Goal: Task Accomplishment & Management: Manage account settings

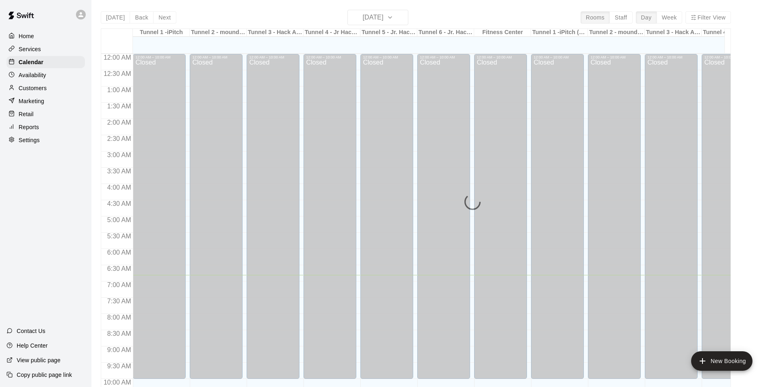
scroll to position [221, 0]
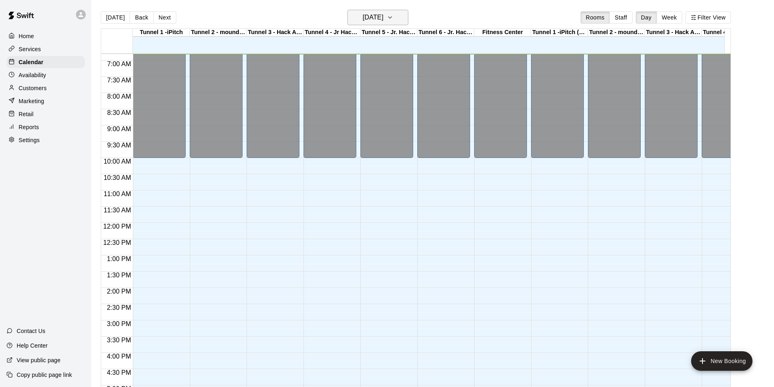
click at [384, 17] on h6 "[DATE]" at bounding box center [373, 17] width 21 height 11
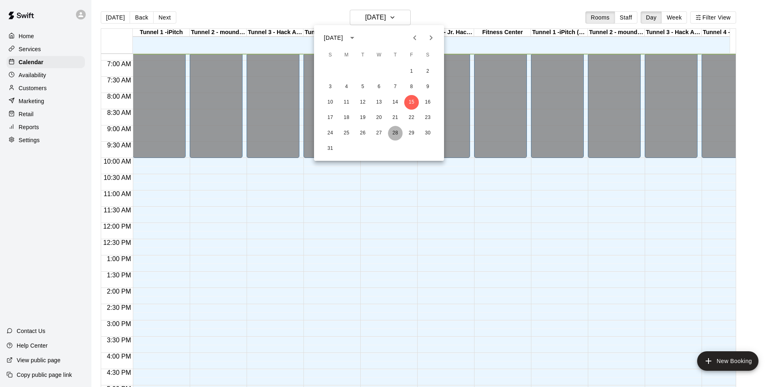
click at [399, 131] on button "28" at bounding box center [395, 133] width 15 height 15
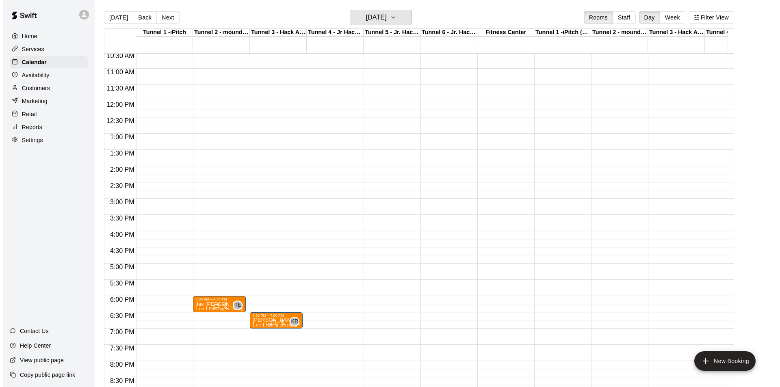
scroll to position [384, 0]
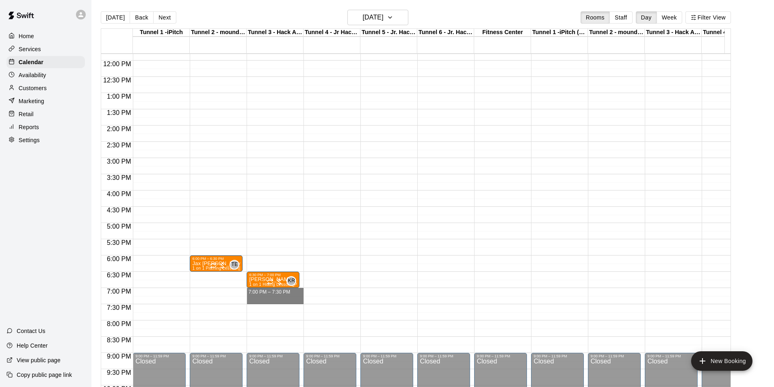
drag, startPoint x: 249, startPoint y: 293, endPoint x: 249, endPoint y: 301, distance: 8.1
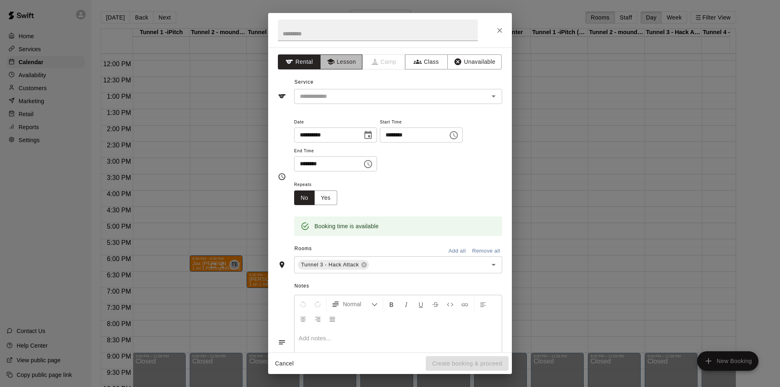
click at [360, 61] on button "Lesson" at bounding box center [341, 61] width 43 height 15
click at [361, 85] on div "Service ​" at bounding box center [390, 90] width 224 height 28
click at [363, 96] on input "text" at bounding box center [386, 96] width 179 height 10
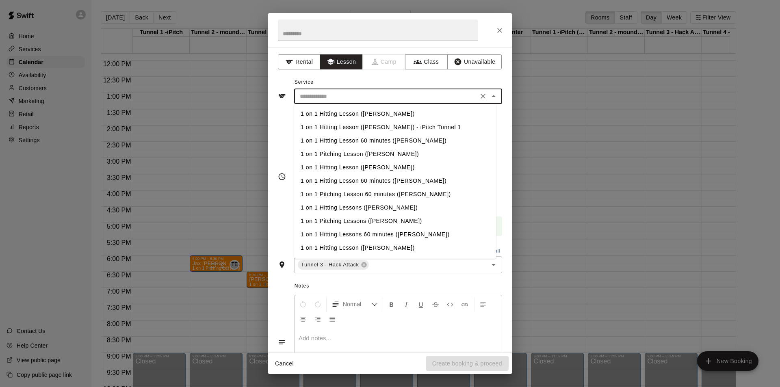
click at [366, 115] on li "1 on 1 Hitting Lesson ([PERSON_NAME])" at bounding box center [395, 113] width 202 height 13
type input "**********"
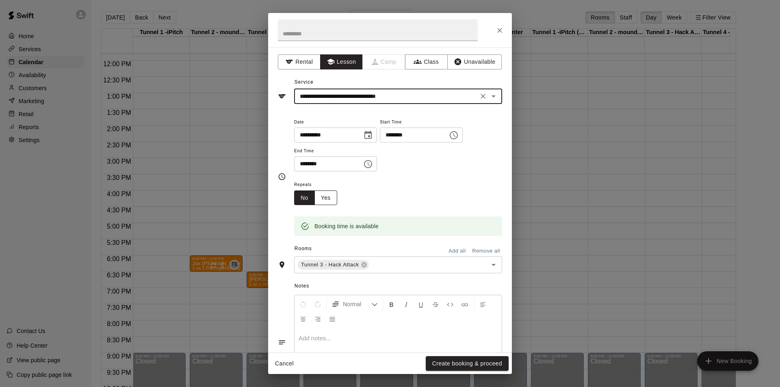
click at [330, 196] on button "Yes" at bounding box center [326, 198] width 23 height 15
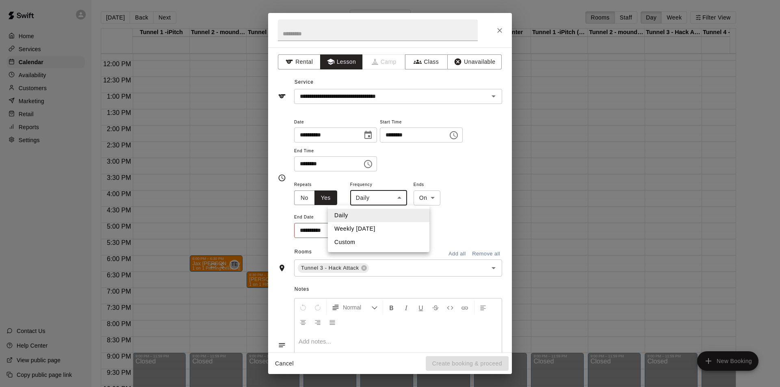
click at [376, 198] on body "Home Services Calendar Availability Customers Marketing Retail Reports Settings…" at bounding box center [390, 200] width 780 height 400
click at [373, 247] on li "Custom" at bounding box center [379, 242] width 102 height 13
type input "******"
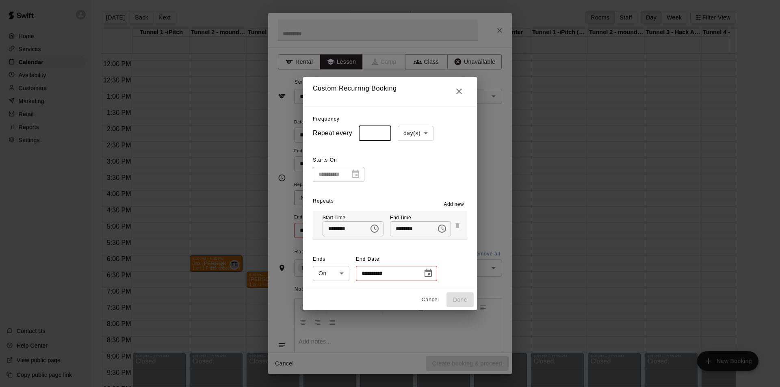
click at [380, 137] on input "*" at bounding box center [375, 133] width 33 height 15
click at [379, 130] on input "*" at bounding box center [375, 133] width 33 height 15
click at [402, 132] on body "Home Services Calendar Availability Customers Marketing Retail Reports Settings…" at bounding box center [390, 200] width 780 height 400
click at [402, 167] on li "week(s)" at bounding box center [413, 164] width 36 height 13
type input "******"
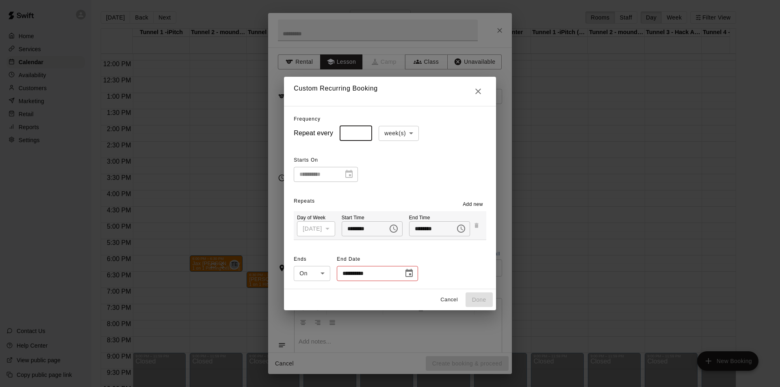
drag, startPoint x: 361, startPoint y: 134, endPoint x: 330, endPoint y: 132, distance: 31.0
click at [330, 132] on div "Repeat every * ​ week(s) ****** ​" at bounding box center [390, 133] width 192 height 15
type input "*"
click at [406, 272] on icon "Choose date" at bounding box center [409, 273] width 7 height 8
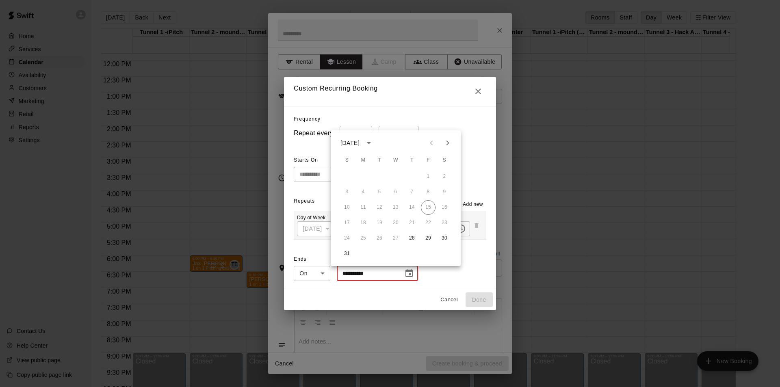
click at [445, 144] on icon "Next month" at bounding box center [448, 143] width 10 height 10
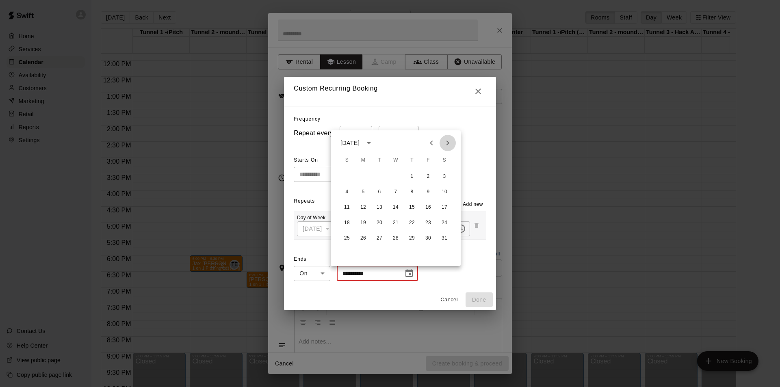
click at [445, 144] on icon "Next month" at bounding box center [448, 143] width 10 height 10
click at [413, 177] on button "5" at bounding box center [412, 176] width 15 height 15
type input "**********"
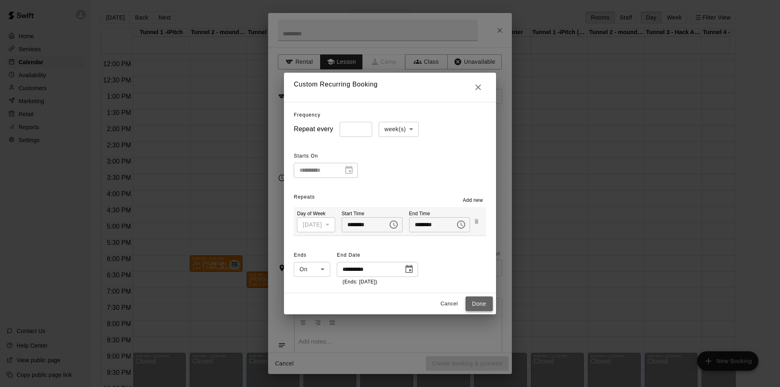
click at [488, 302] on button "Done" at bounding box center [479, 304] width 27 height 15
type input "**********"
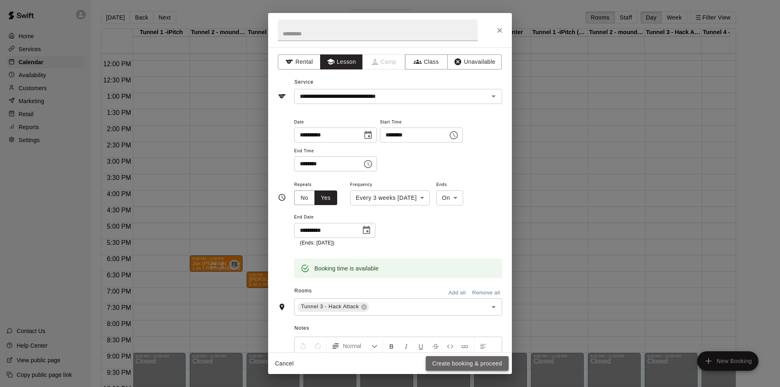
click at [481, 360] on button "Create booking & proceed" at bounding box center [467, 363] width 83 height 15
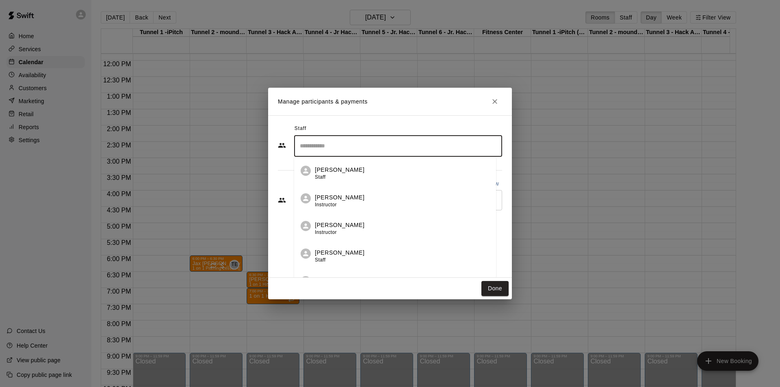
click at [372, 141] on input "Search staff" at bounding box center [398, 146] width 201 height 14
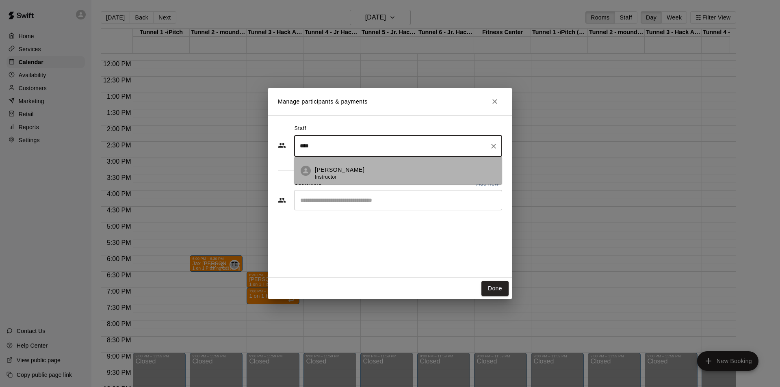
click at [365, 166] on div "[PERSON_NAME] Instructor" at bounding box center [405, 174] width 181 height 16
type input "****"
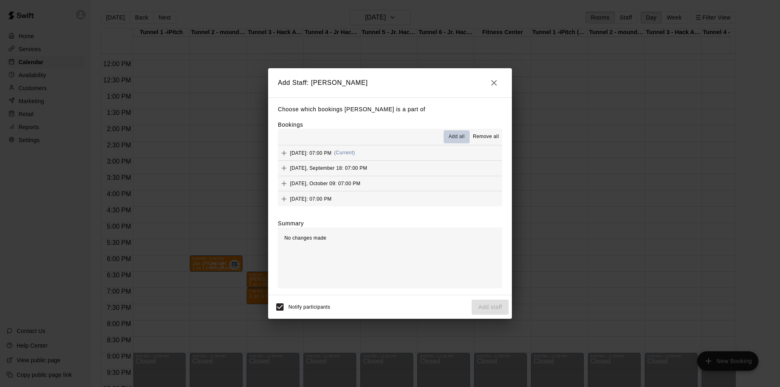
click at [457, 139] on span "Add all" at bounding box center [457, 137] width 16 height 8
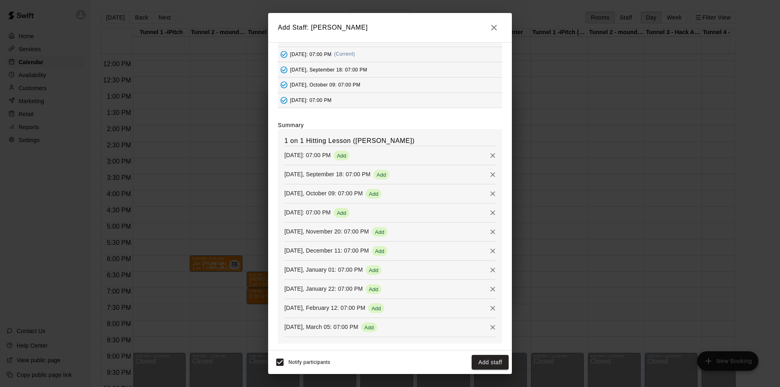
scroll to position [44, 0]
click at [482, 360] on button "Add staff" at bounding box center [490, 362] width 37 height 15
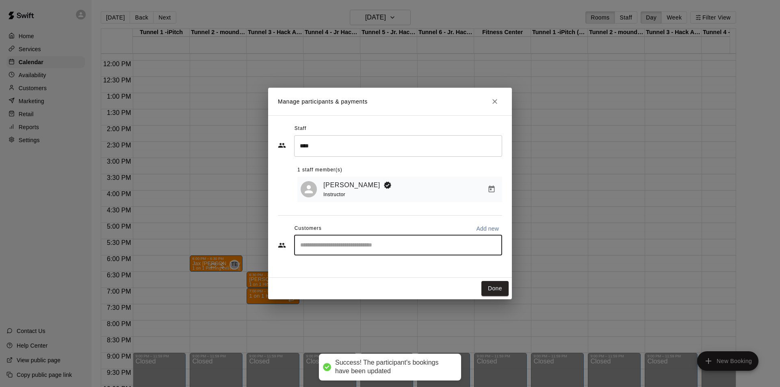
click at [382, 250] on input "Start typing to search customers..." at bounding box center [398, 245] width 201 height 8
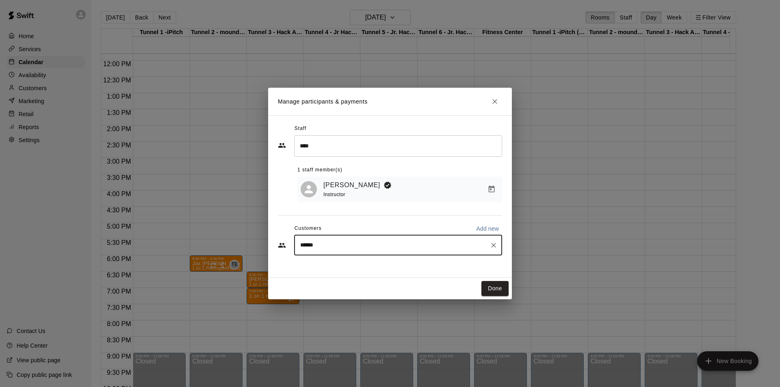
type input "*******"
click at [389, 261] on div "[PERSON_NAME] [EMAIL_ADDRESS][DOMAIN_NAME]" at bounding box center [406, 269] width 179 height 17
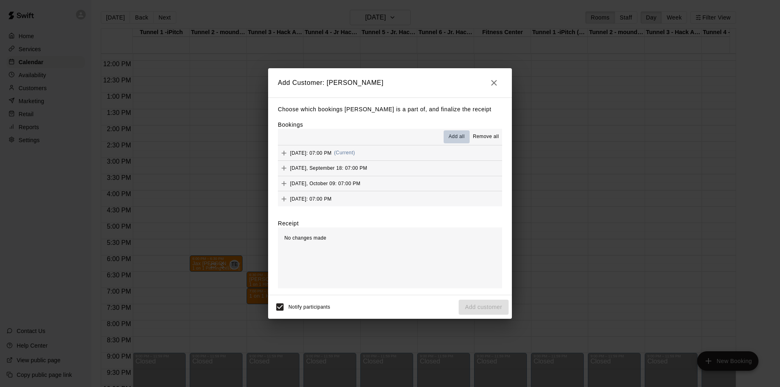
click at [460, 140] on span "Add all" at bounding box center [457, 137] width 16 height 8
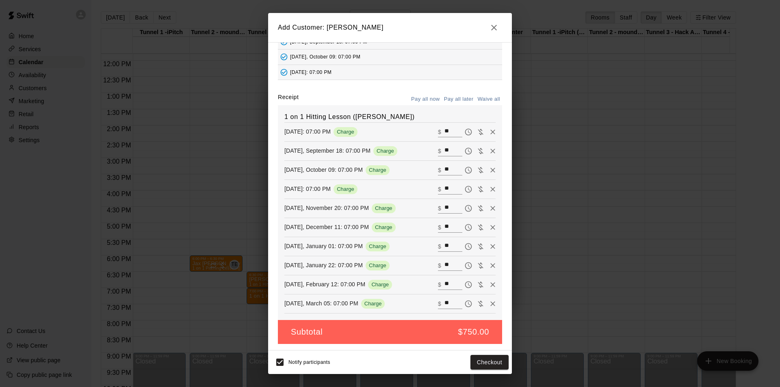
scroll to position [73, 0]
click at [493, 363] on button "Checkout" at bounding box center [490, 362] width 38 height 15
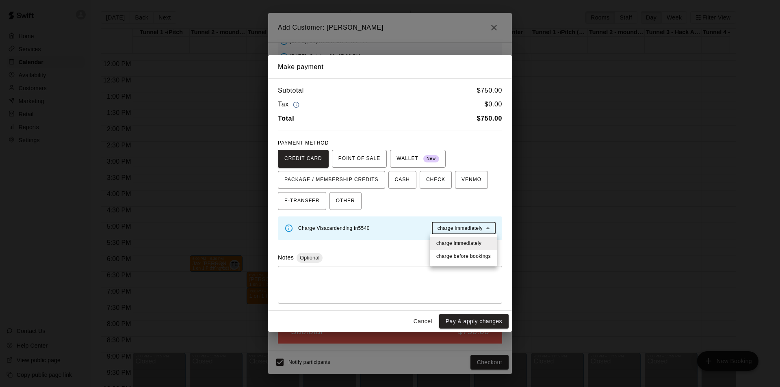
click at [473, 231] on body "Home Services Calendar Availability Customers Marketing Retail Reports Settings…" at bounding box center [390, 200] width 780 height 400
click at [473, 258] on span "charge before booking s" at bounding box center [463, 257] width 54 height 8
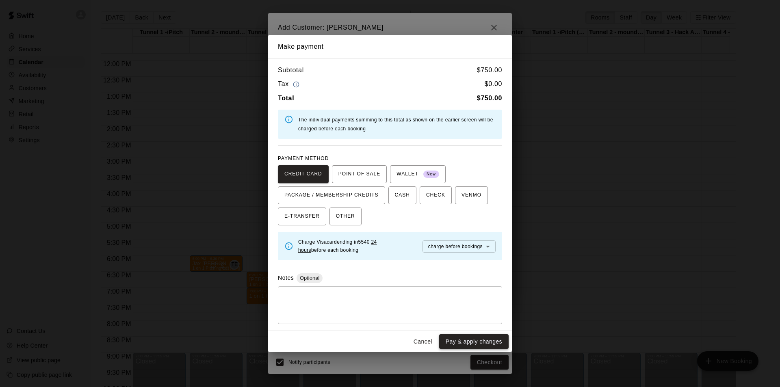
click at [477, 337] on button "Pay & apply changes" at bounding box center [473, 341] width 69 height 15
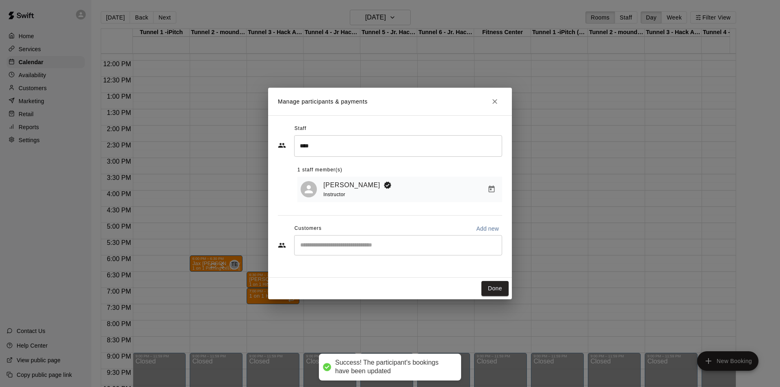
scroll to position [44, 0]
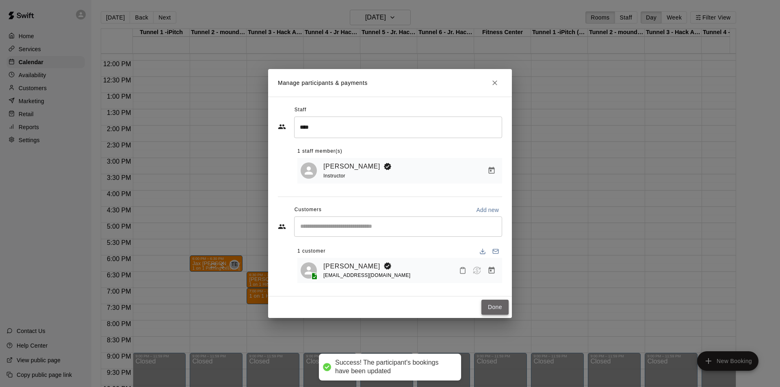
click at [503, 306] on button "Done" at bounding box center [495, 307] width 27 height 15
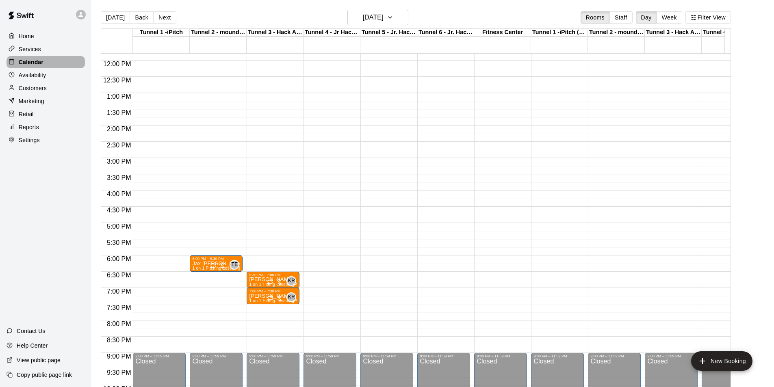
click at [41, 65] on p "Calendar" at bounding box center [31, 62] width 25 height 8
click at [381, 18] on h6 "[DATE]" at bounding box center [373, 17] width 21 height 11
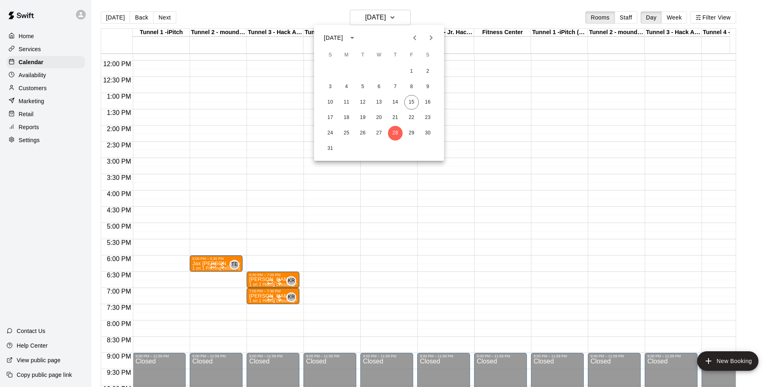
click at [429, 39] on icon "Next month" at bounding box center [431, 38] width 10 height 10
click at [350, 68] on button "1" at bounding box center [346, 71] width 15 height 15
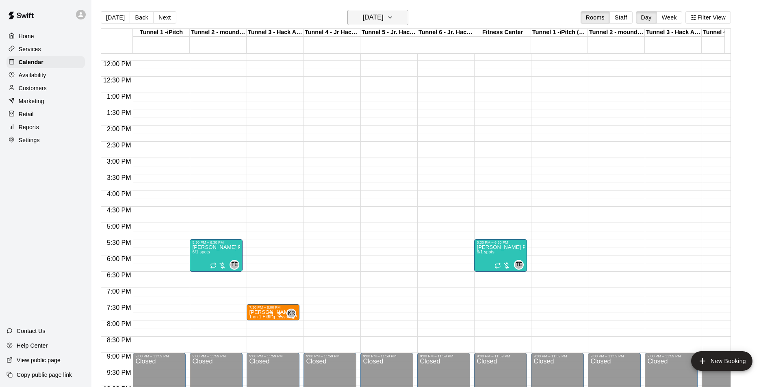
click at [384, 20] on h6 "[DATE]" at bounding box center [373, 17] width 21 height 11
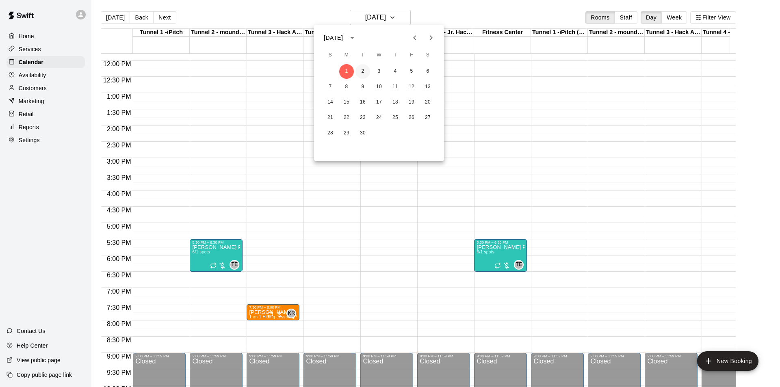
click at [361, 68] on button "2" at bounding box center [363, 71] width 15 height 15
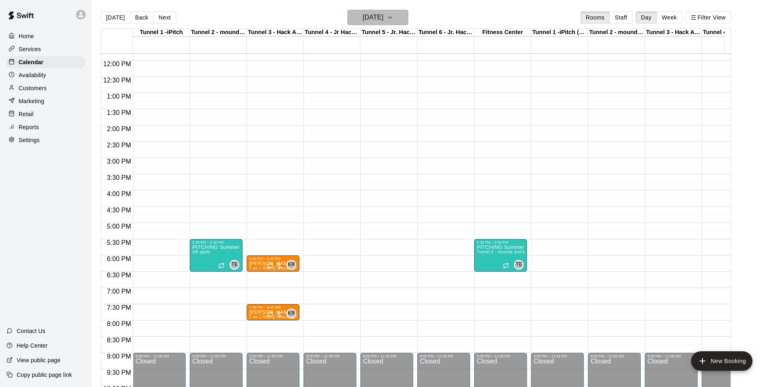
click at [364, 15] on h6 "[DATE]" at bounding box center [373, 17] width 21 height 11
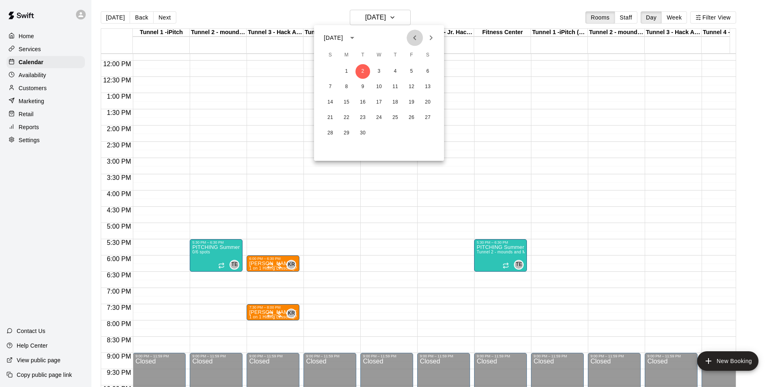
click at [415, 37] on icon "Previous month" at bounding box center [415, 38] width 10 height 10
click at [358, 116] on button "19" at bounding box center [363, 118] width 15 height 15
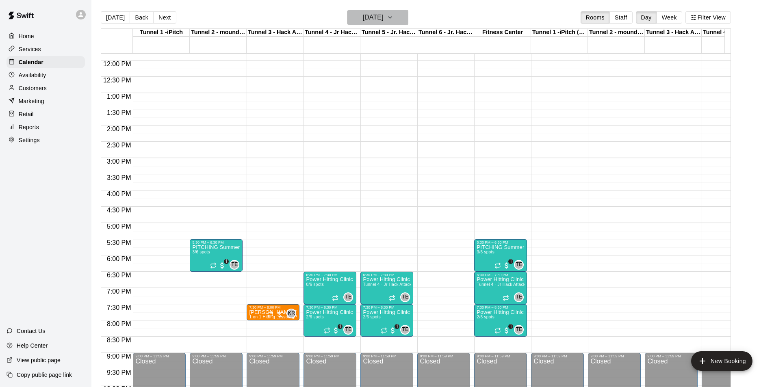
click at [399, 13] on button "[DATE]" at bounding box center [377, 17] width 61 height 15
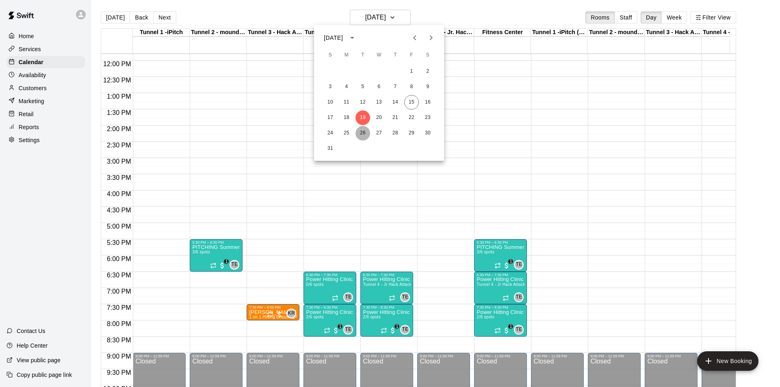
click at [365, 128] on button "26" at bounding box center [363, 133] width 15 height 15
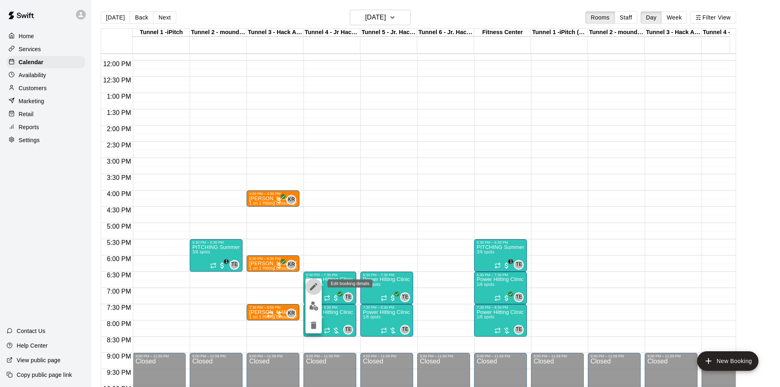
click at [315, 283] on icon "edit" at bounding box center [314, 287] width 10 height 10
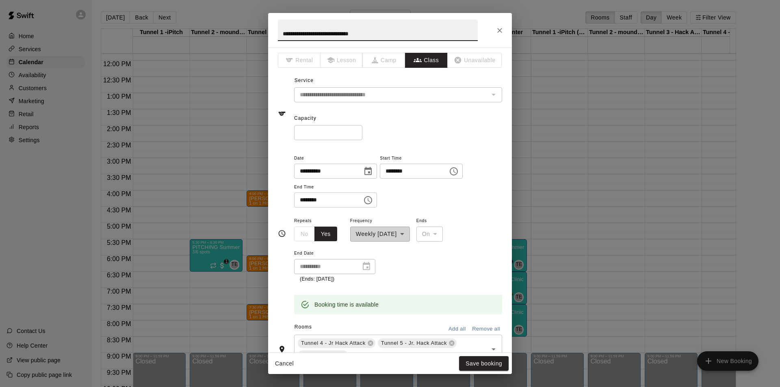
scroll to position [0, 0]
click at [493, 29] on button "Close" at bounding box center [500, 30] width 15 height 15
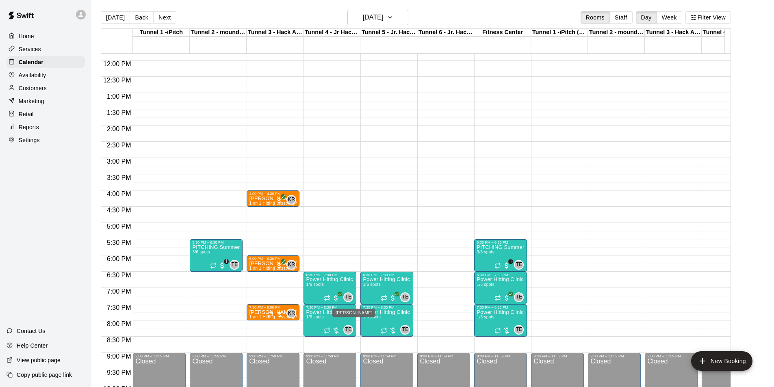
click at [344, 310] on div "[PERSON_NAME]" at bounding box center [353, 313] width 43 height 8
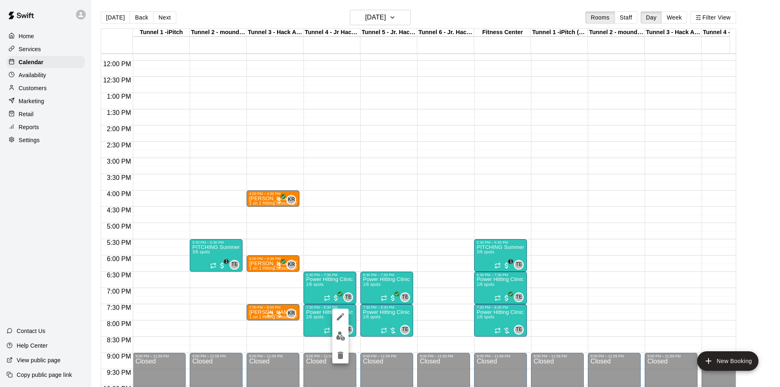
click at [312, 322] on div at bounding box center [390, 193] width 780 height 387
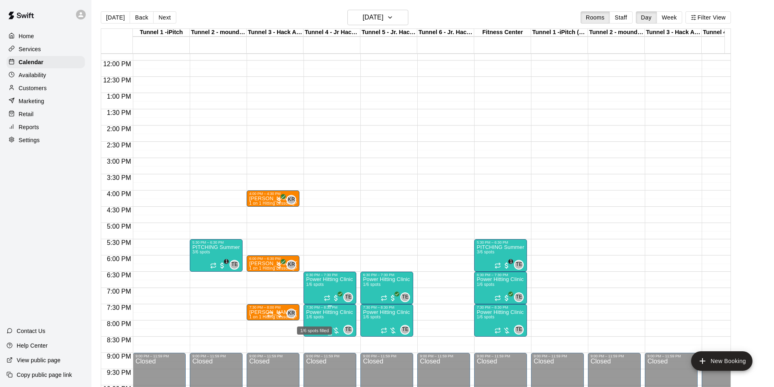
click at [313, 319] on span "1/6 spots" at bounding box center [315, 317] width 18 height 4
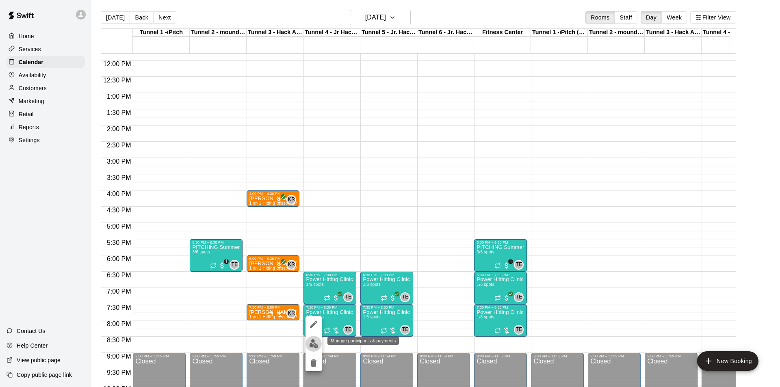
click at [314, 341] on img "edit" at bounding box center [313, 343] width 9 height 9
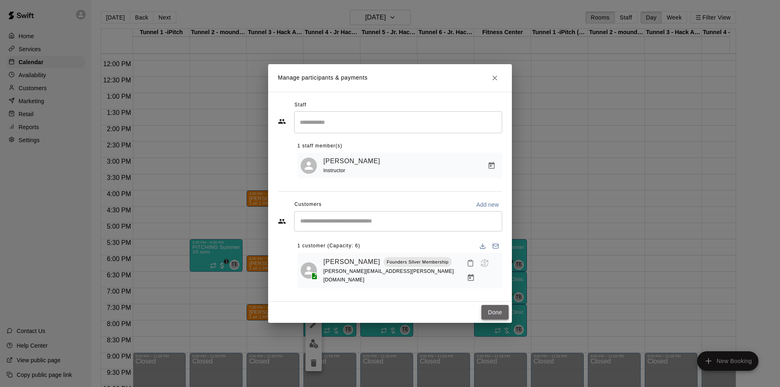
click at [493, 308] on button "Done" at bounding box center [495, 312] width 27 height 15
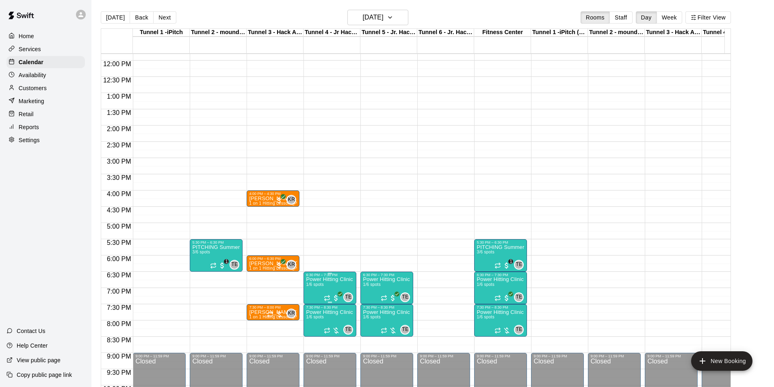
click at [336, 280] on p "Power Hitting Clinic (ages [DEMOGRAPHIC_DATA])" at bounding box center [330, 280] width 48 height 0
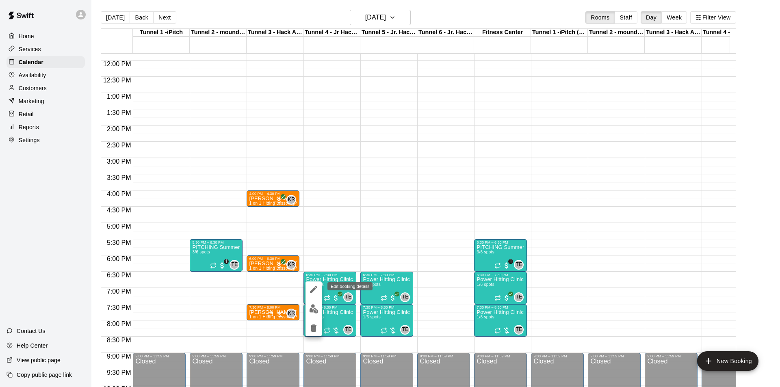
click at [313, 291] on icon "edit" at bounding box center [313, 289] width 7 height 7
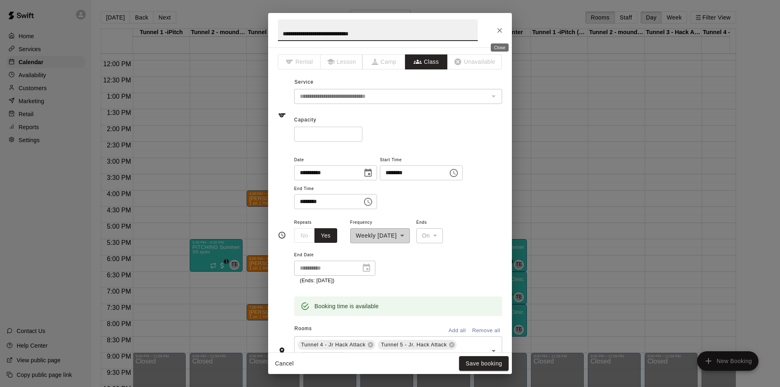
click at [500, 29] on icon "Close" at bounding box center [500, 30] width 8 height 8
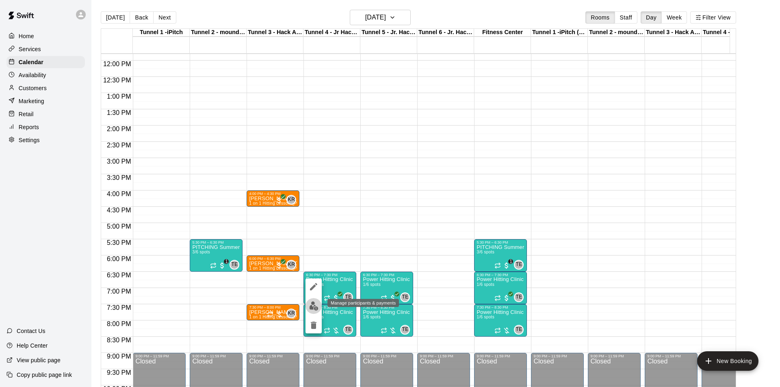
click at [312, 306] on img "edit" at bounding box center [313, 306] width 9 height 9
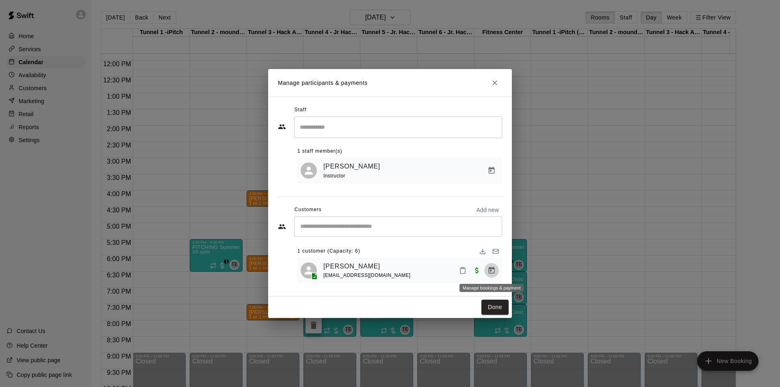
click at [491, 269] on icon "Manage bookings & payment" at bounding box center [492, 270] width 6 height 7
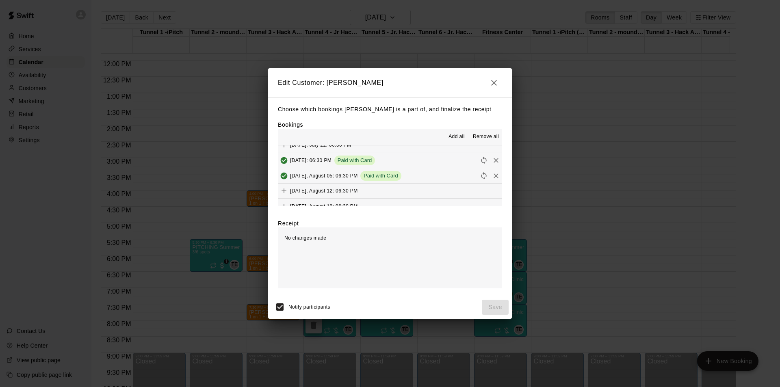
scroll to position [46, 0]
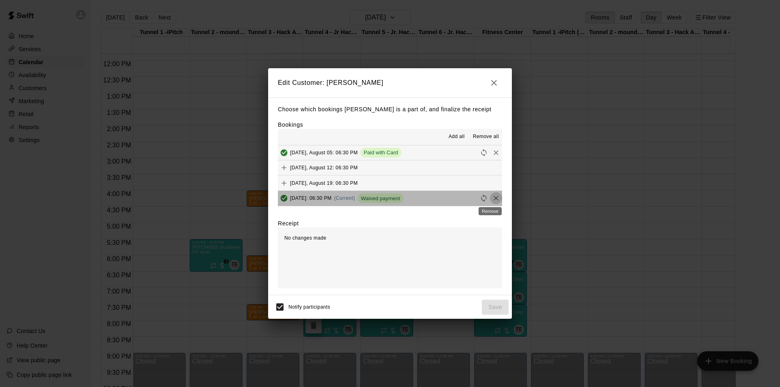
click at [492, 200] on icon "Remove" at bounding box center [496, 198] width 8 height 8
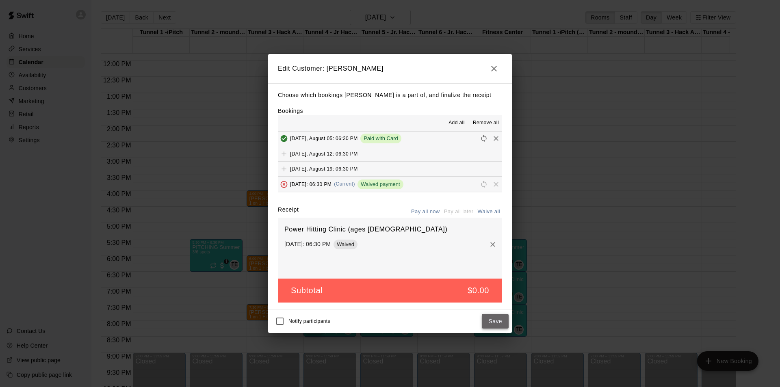
click at [495, 320] on button "Save" at bounding box center [495, 321] width 27 height 15
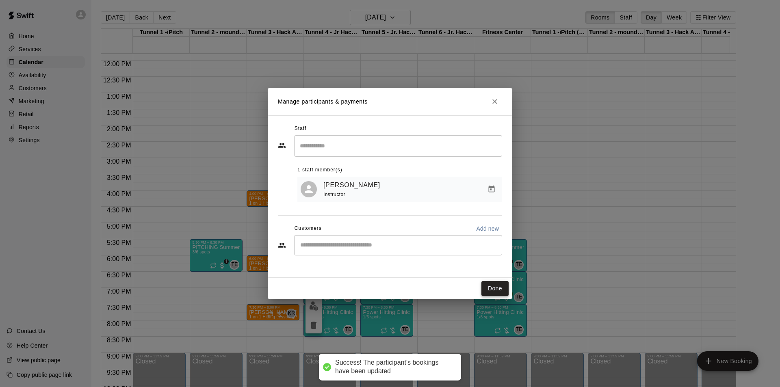
click at [494, 285] on button "Done" at bounding box center [495, 288] width 27 height 15
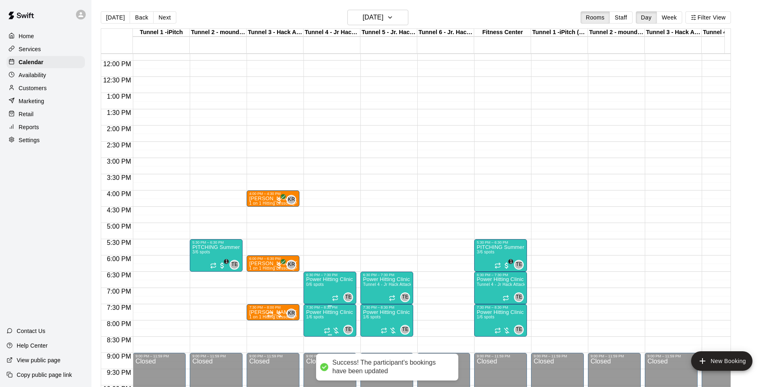
click at [331, 313] on p "Power Hitting Clinic (ages [DEMOGRAPHIC_DATA])" at bounding box center [330, 313] width 48 height 0
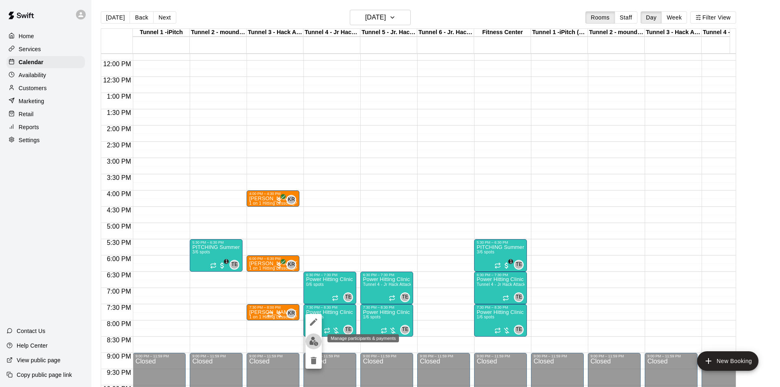
click at [312, 340] on img "edit" at bounding box center [313, 341] width 9 height 9
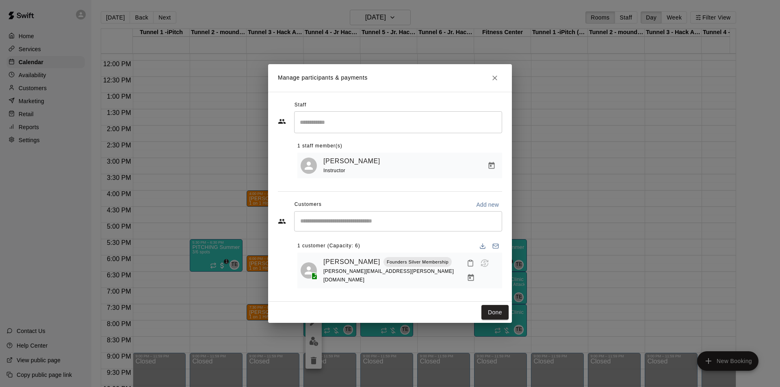
click at [336, 232] on div "​" at bounding box center [398, 221] width 208 height 20
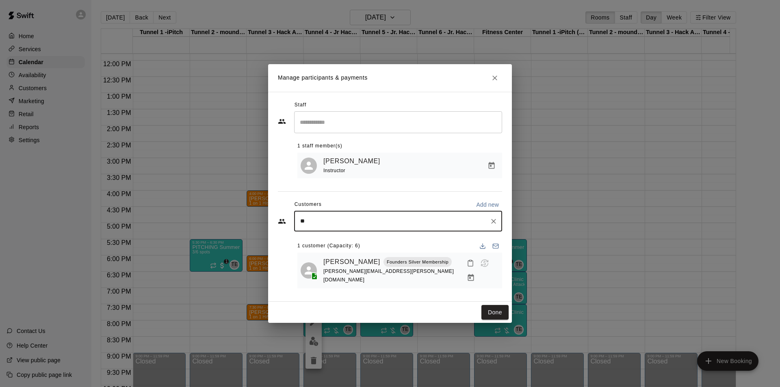
type input "***"
click at [345, 252] on span "[EMAIL_ADDRESS][DOMAIN_NAME]" at bounding box center [360, 255] width 87 height 6
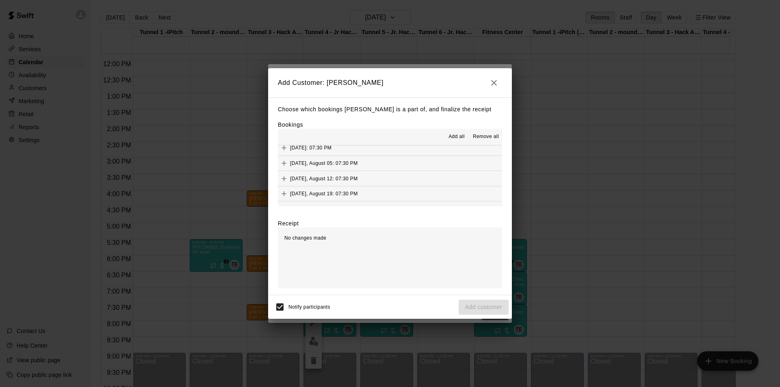
scroll to position [31, 0]
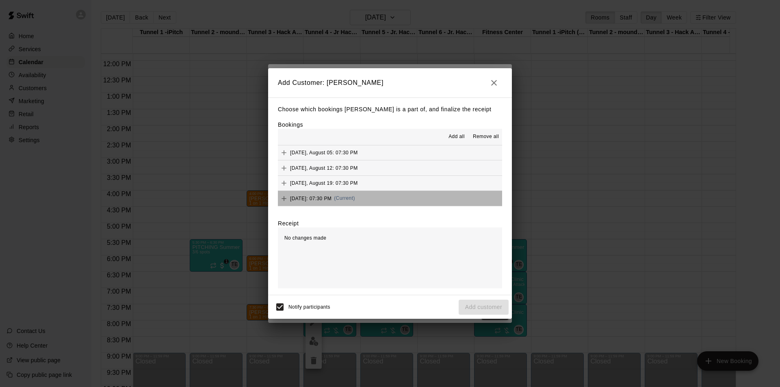
click at [443, 199] on button "[DATE]: 07:30 PM (Current)" at bounding box center [390, 198] width 224 height 15
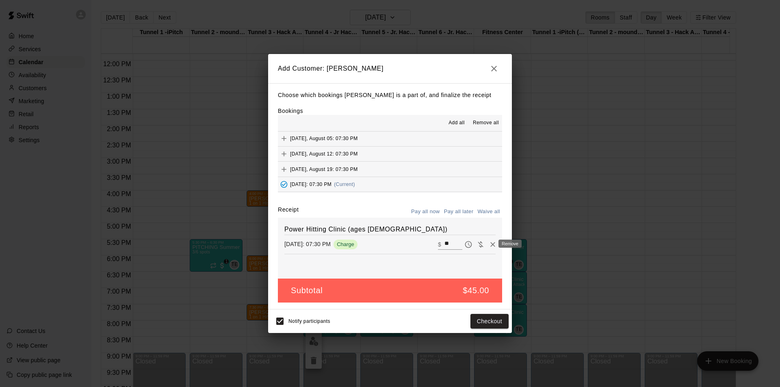
click at [489, 245] on icon "Remove" at bounding box center [493, 245] width 8 height 8
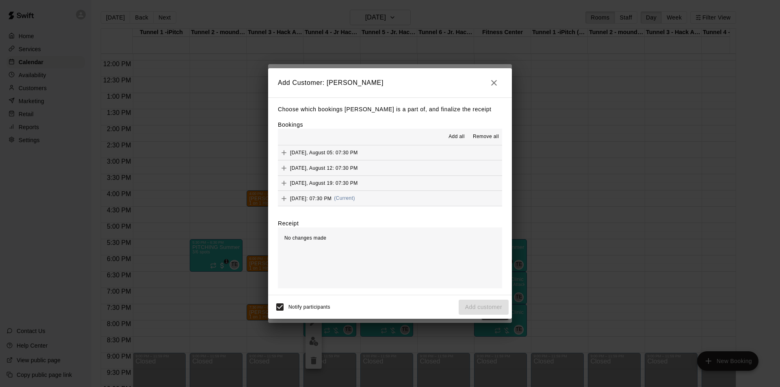
click at [431, 198] on button "[DATE]: 07:30 PM (Current)" at bounding box center [390, 198] width 224 height 15
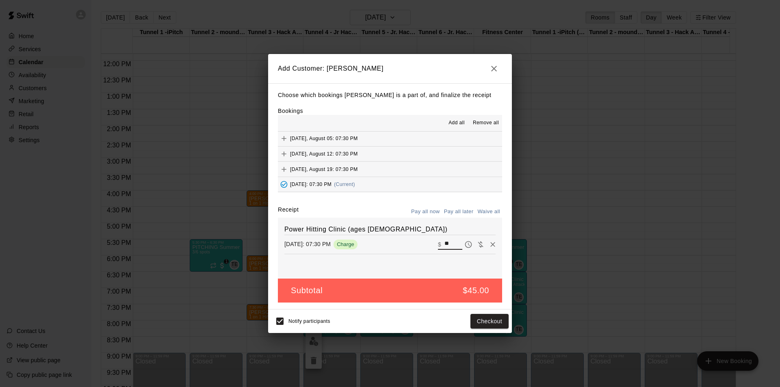
drag, startPoint x: 447, startPoint y: 243, endPoint x: 402, endPoint y: 242, distance: 44.7
click at [402, 242] on div "[DATE]: 07:30 PM Charge ​ $ **" at bounding box center [389, 245] width 211 height 12
type input "*"
click at [464, 320] on button "Add customer" at bounding box center [484, 321] width 50 height 15
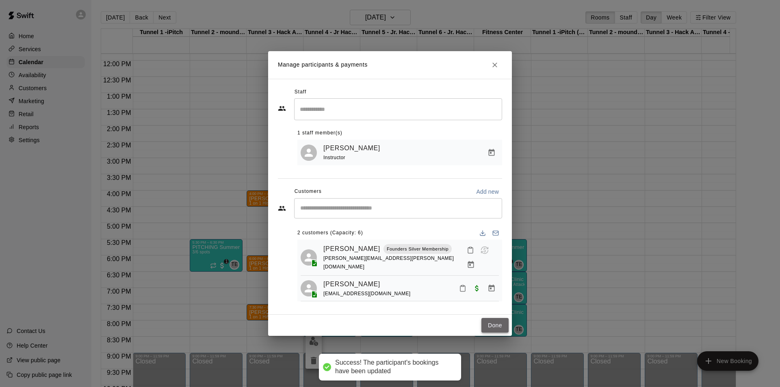
click at [495, 323] on button "Done" at bounding box center [495, 325] width 27 height 15
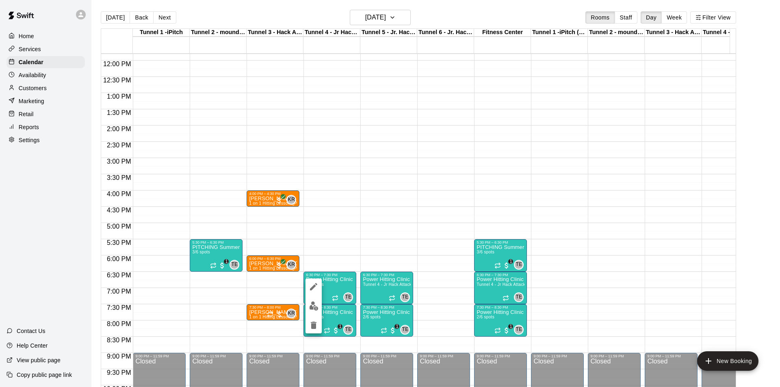
click at [399, 17] on div at bounding box center [390, 193] width 780 height 387
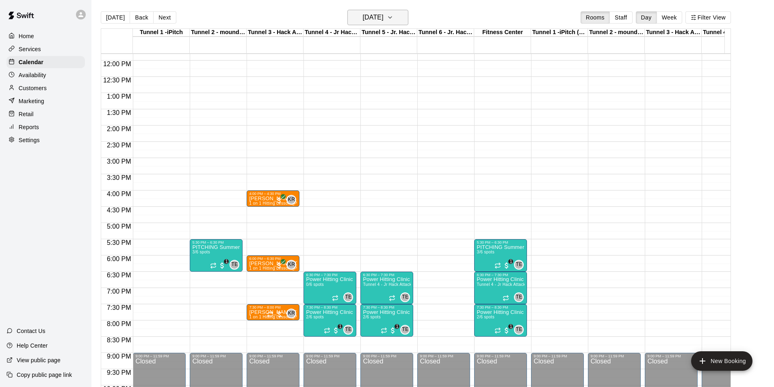
click at [400, 17] on button "[DATE]" at bounding box center [377, 17] width 61 height 15
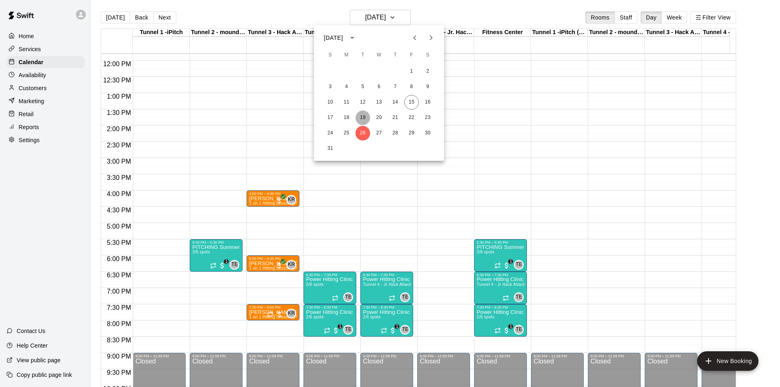
click at [365, 115] on button "19" at bounding box center [363, 118] width 15 height 15
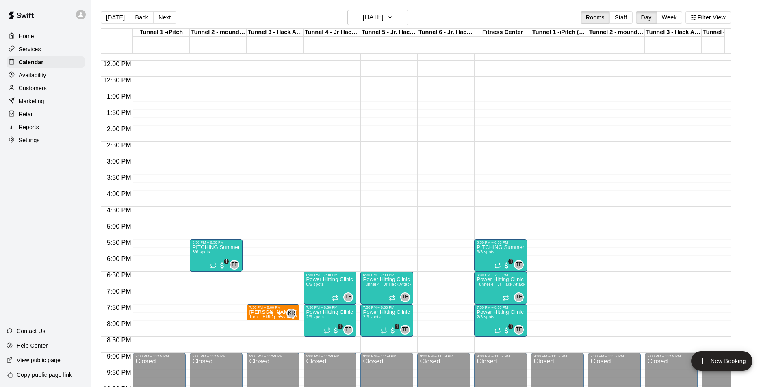
click at [321, 280] on p "Power Hitting Clinic (ages [DEMOGRAPHIC_DATA])" at bounding box center [330, 280] width 48 height 0
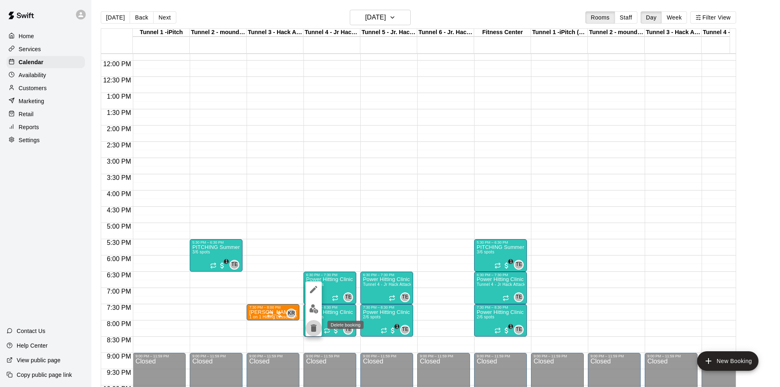
click at [309, 329] on icon "delete" at bounding box center [314, 328] width 10 height 10
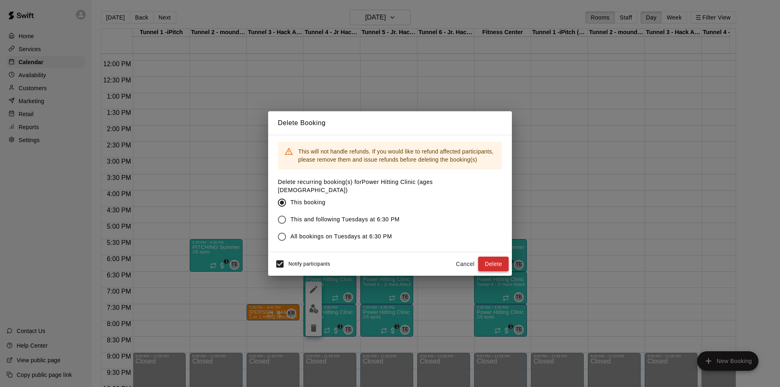
click at [501, 259] on button "Delete" at bounding box center [493, 264] width 30 height 15
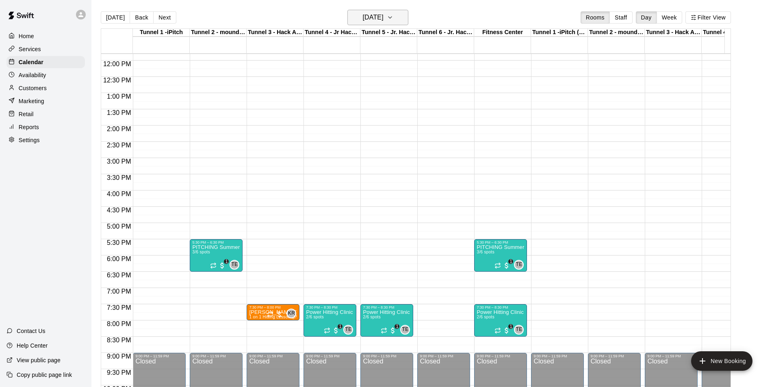
click at [406, 23] on button "[DATE]" at bounding box center [377, 17] width 61 height 15
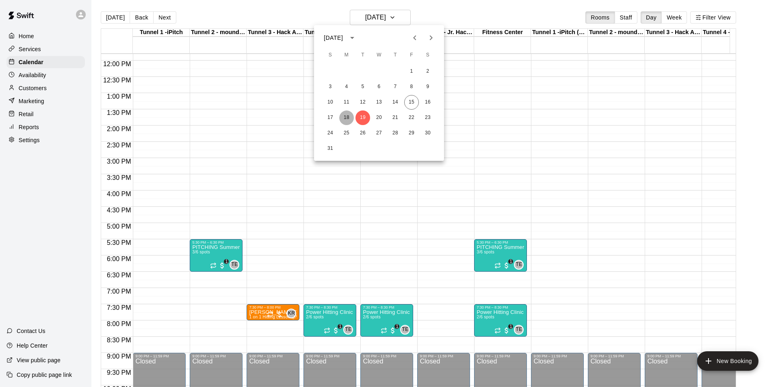
click at [350, 119] on button "18" at bounding box center [346, 118] width 15 height 15
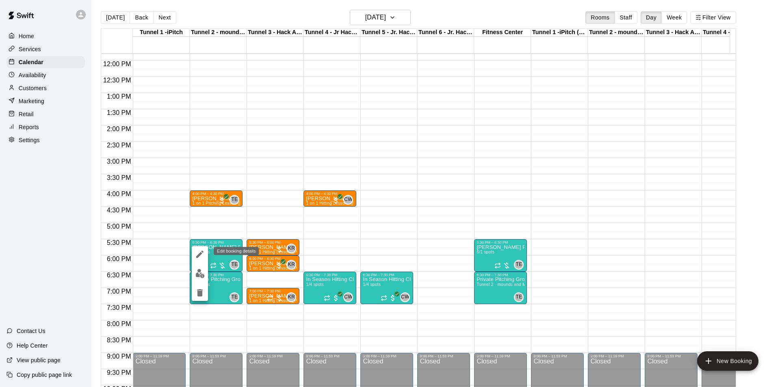
click at [200, 254] on icon "edit" at bounding box center [199, 254] width 7 height 7
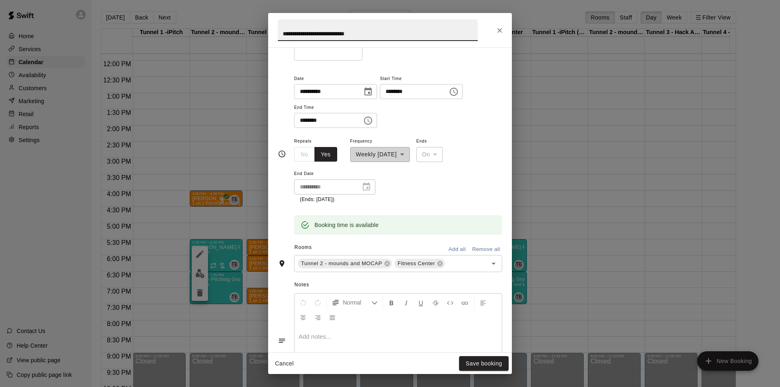
scroll to position [0, 0]
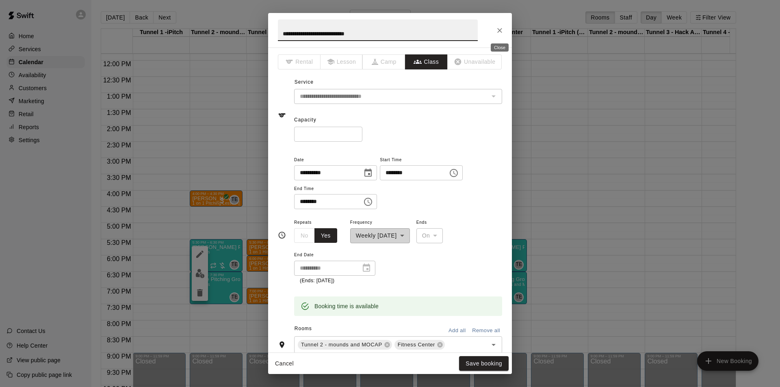
click at [495, 33] on button "Close" at bounding box center [500, 30] width 15 height 15
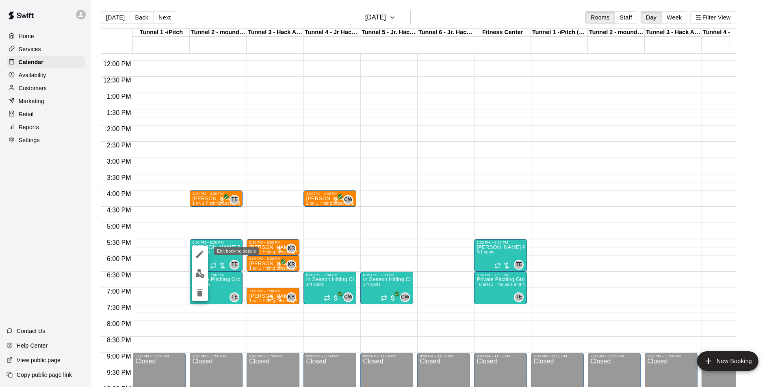
click at [196, 255] on icon "edit" at bounding box center [200, 255] width 10 height 10
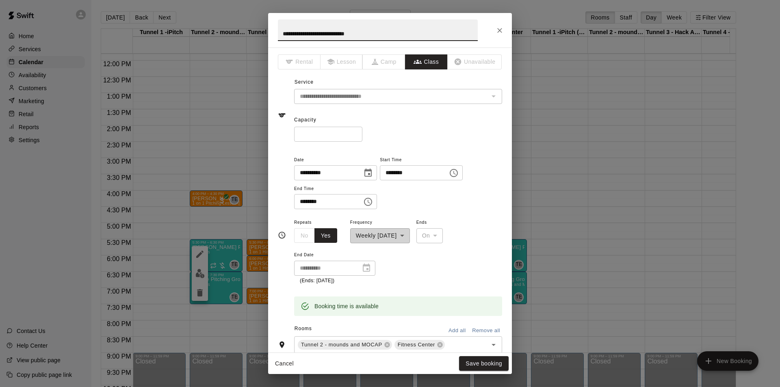
click at [373, 174] on icon "Choose date, selected date is Aug 18, 2025" at bounding box center [368, 173] width 10 height 10
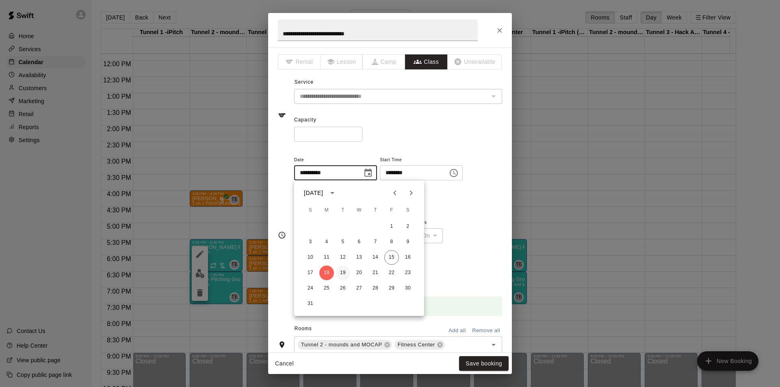
click at [340, 266] on button "19" at bounding box center [343, 273] width 15 height 15
type input "**********"
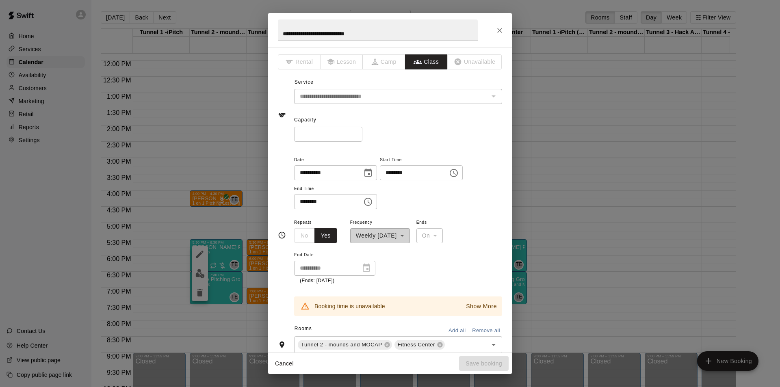
click at [458, 175] on icon "Choose time, selected time is 5:30 PM" at bounding box center [454, 173] width 8 height 8
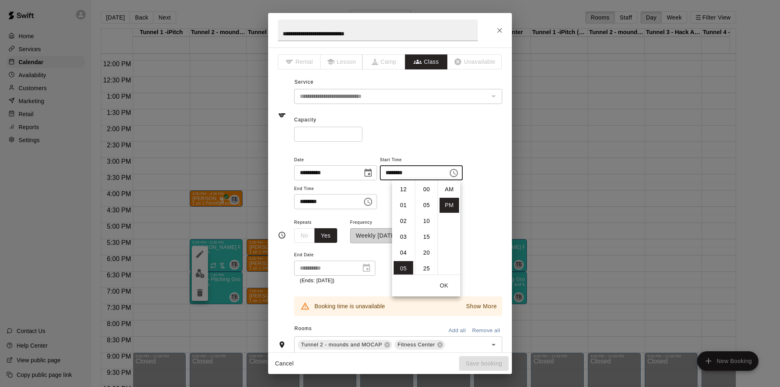
scroll to position [15, 0]
click at [408, 204] on li "06" at bounding box center [404, 205] width 20 height 15
type input "********"
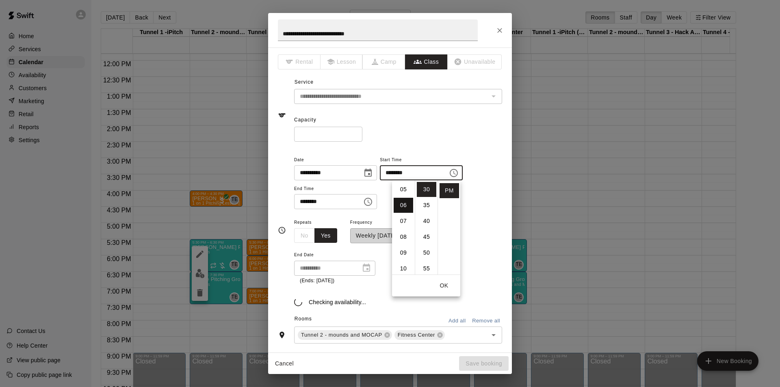
scroll to position [95, 0]
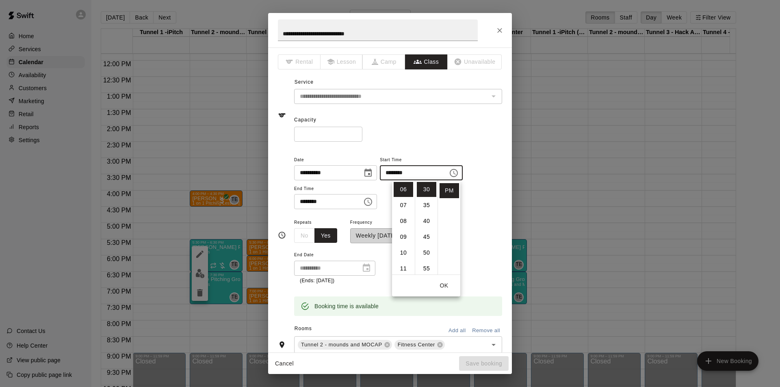
click at [373, 202] on icon "Choose time, selected time is 6:30 PM" at bounding box center [368, 202] width 10 height 10
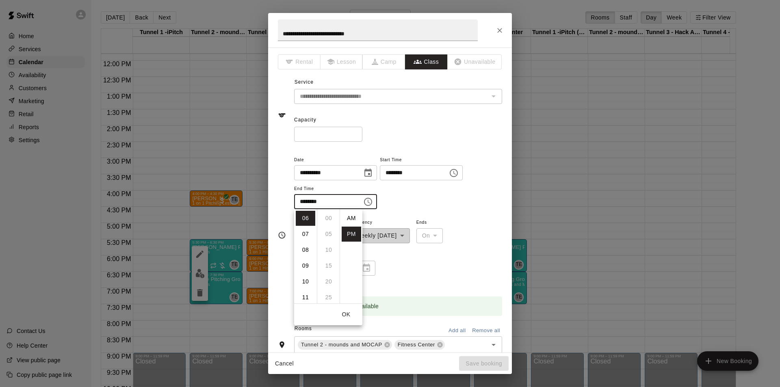
scroll to position [15, 0]
click at [303, 232] on li "07" at bounding box center [306, 234] width 20 height 15
type input "********"
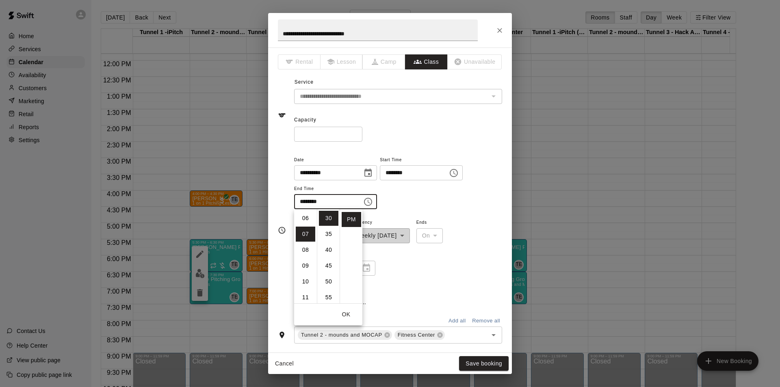
scroll to position [111, 0]
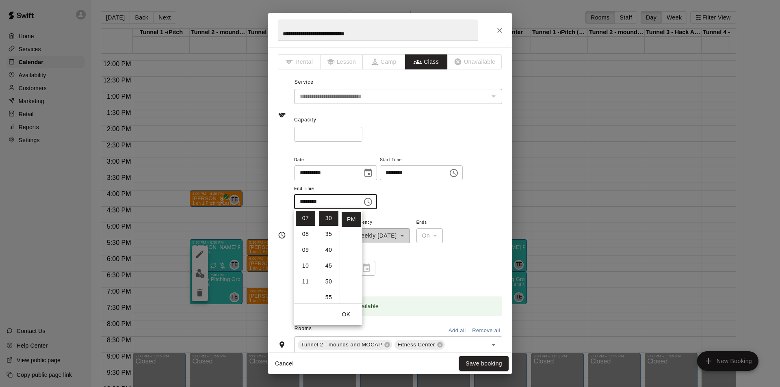
click at [413, 210] on div "**********" at bounding box center [398, 186] width 208 height 63
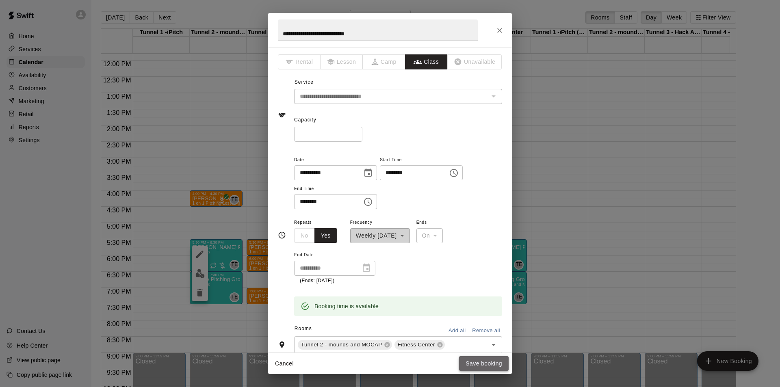
click at [482, 363] on button "Save booking" at bounding box center [484, 363] width 50 height 15
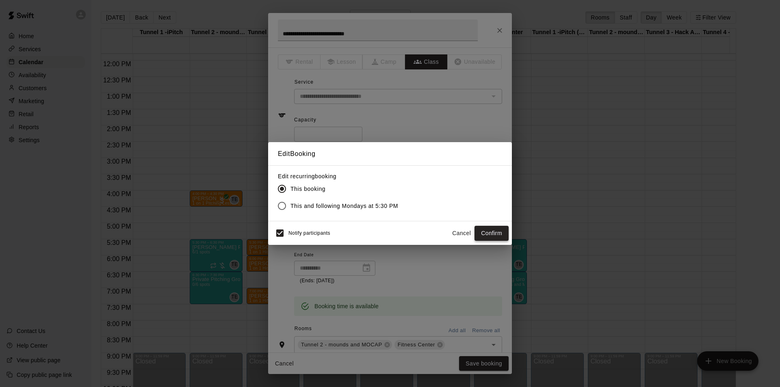
click at [482, 232] on button "Confirm" at bounding box center [492, 233] width 34 height 15
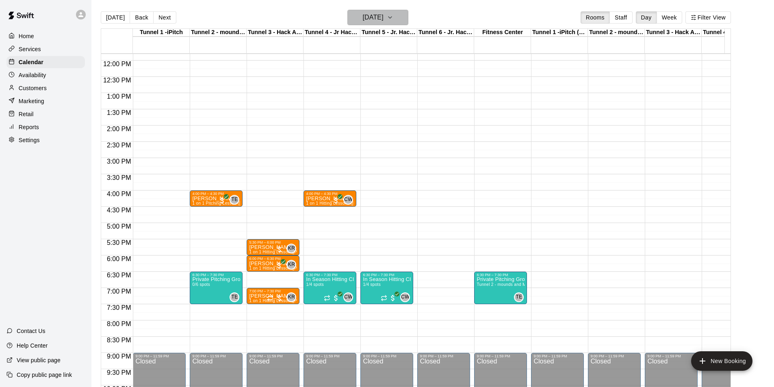
click at [369, 24] on button "[DATE]" at bounding box center [377, 17] width 61 height 15
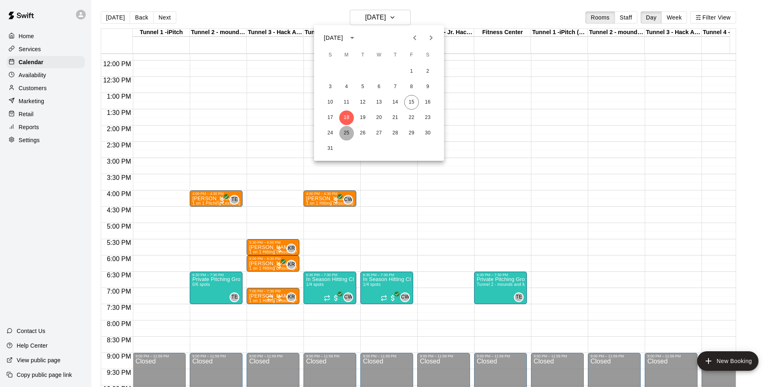
click at [351, 132] on button "25" at bounding box center [346, 133] width 15 height 15
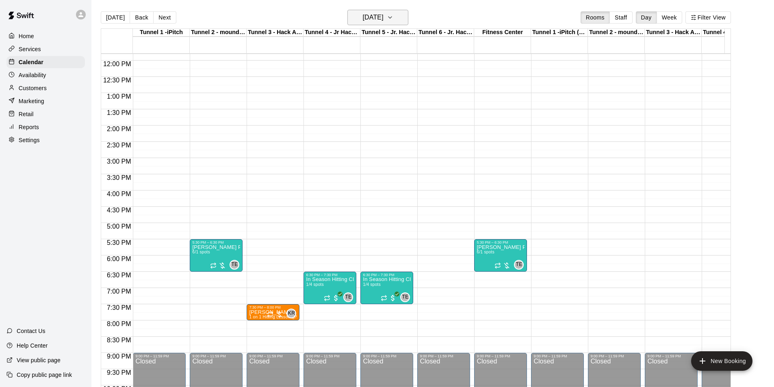
click at [384, 12] on h6 "[DATE]" at bounding box center [373, 17] width 21 height 11
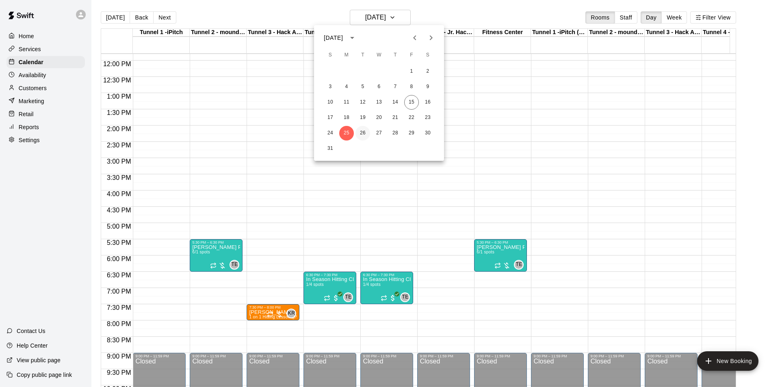
click at [363, 129] on button "26" at bounding box center [363, 133] width 15 height 15
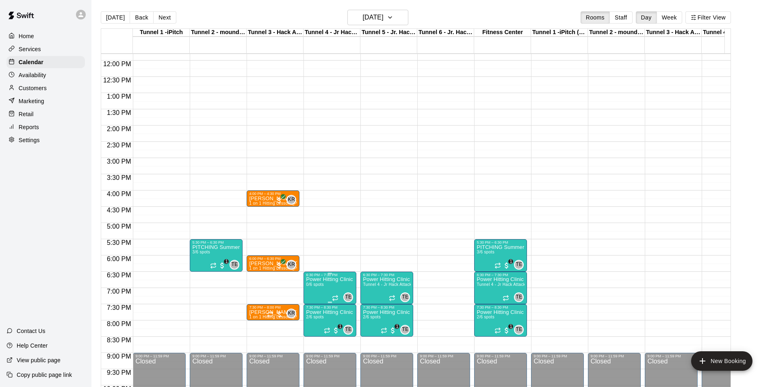
click at [343, 277] on div "6:30 PM – 7:30 PM" at bounding box center [330, 275] width 48 height 4
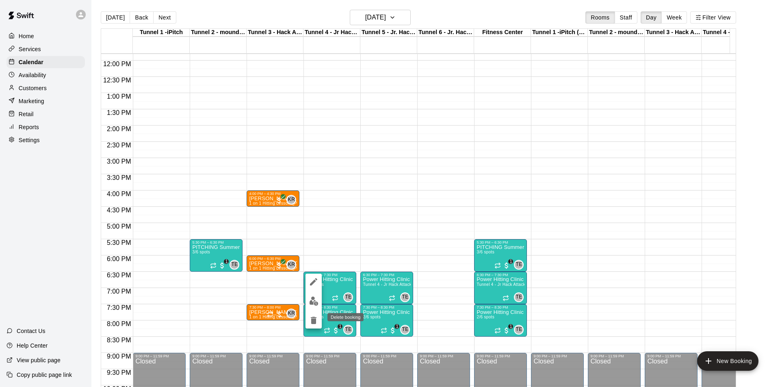
click at [313, 319] on icon "delete" at bounding box center [314, 320] width 6 height 7
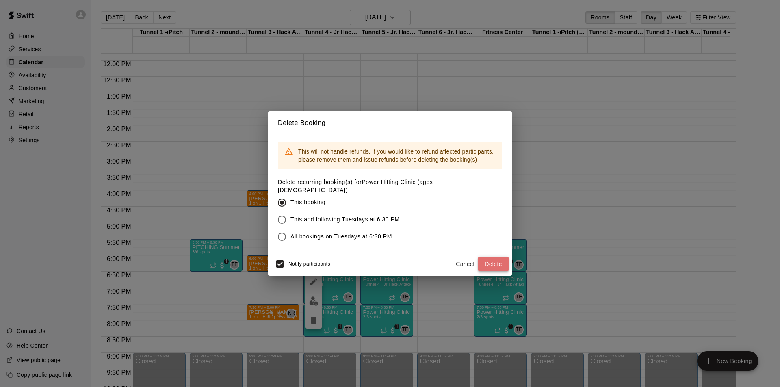
click at [487, 257] on button "Delete" at bounding box center [493, 264] width 30 height 15
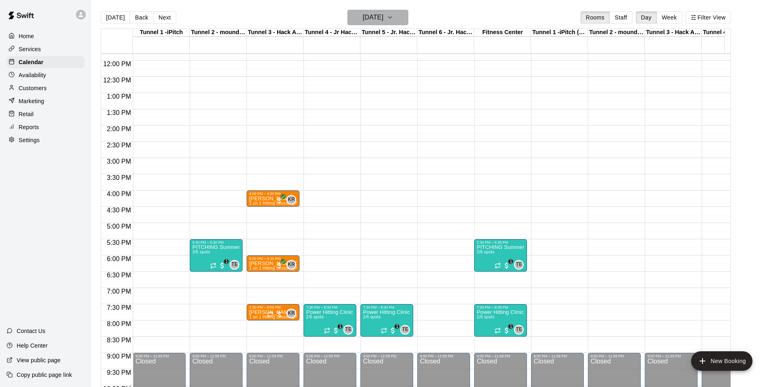
click at [393, 14] on icon "button" at bounding box center [390, 18] width 7 height 10
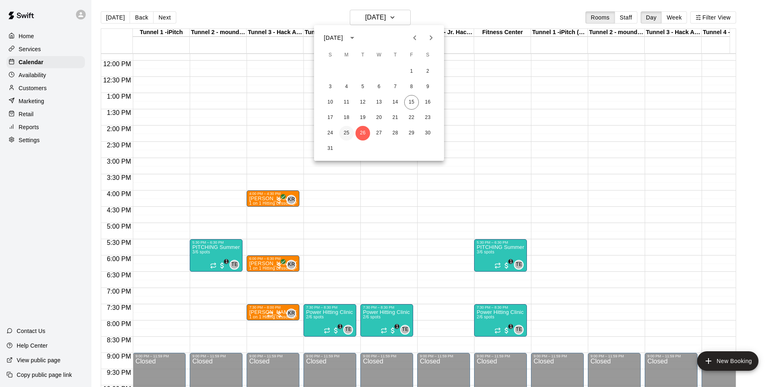
click at [344, 133] on button "25" at bounding box center [346, 133] width 15 height 15
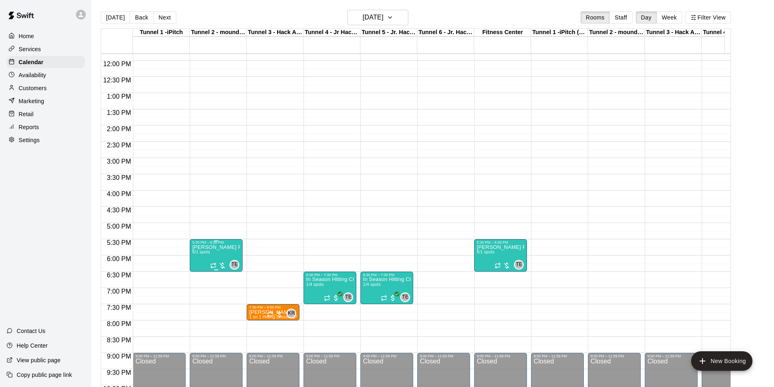
click at [217, 248] on p "[PERSON_NAME] Private Pitching Group" at bounding box center [216, 248] width 48 height 0
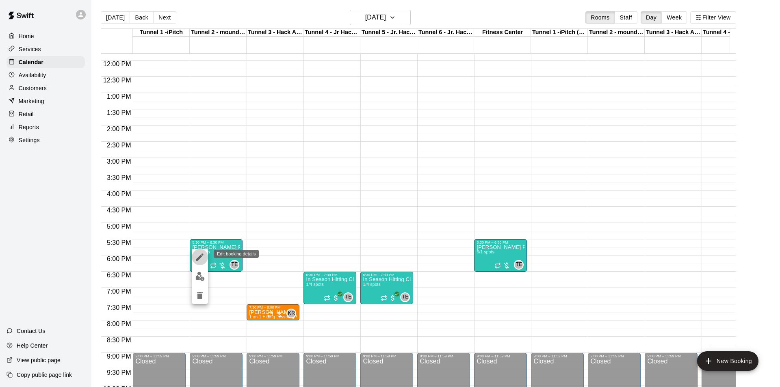
click at [199, 258] on icon "edit" at bounding box center [199, 257] width 7 height 7
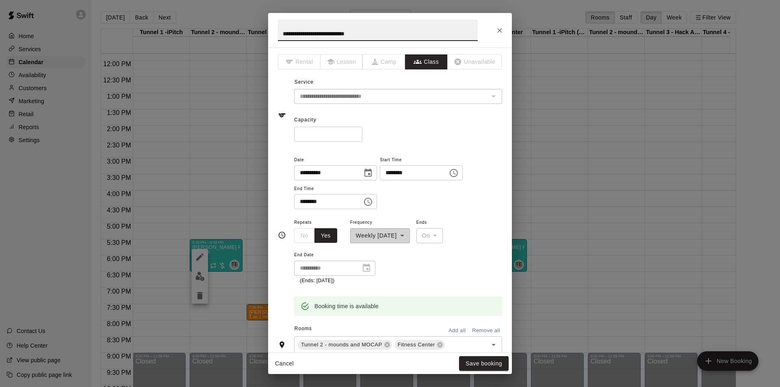
click at [373, 174] on icon "Choose date, selected date is Aug 25, 2025" at bounding box center [368, 173] width 10 height 10
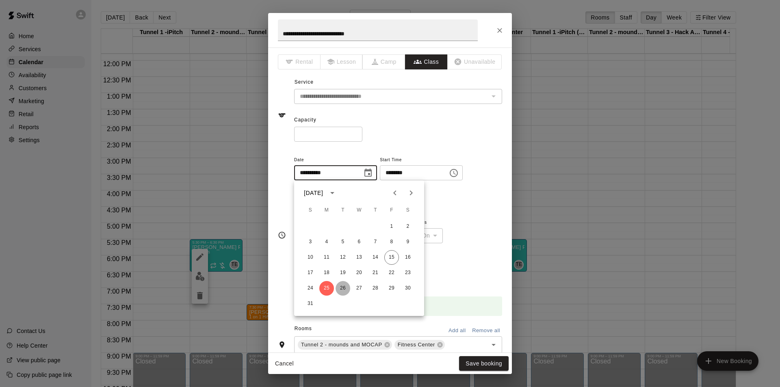
click at [343, 283] on button "26" at bounding box center [343, 288] width 15 height 15
type input "**********"
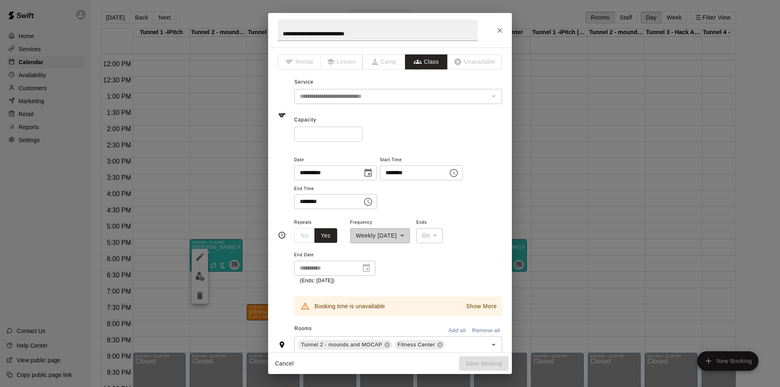
click at [462, 172] on button "Choose time, selected time is 5:30 PM" at bounding box center [454, 173] width 16 height 16
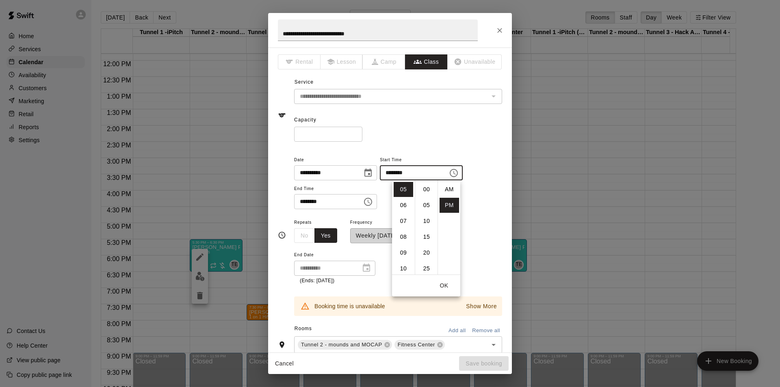
scroll to position [15, 0]
click at [400, 202] on li "06" at bounding box center [404, 205] width 20 height 15
type input "********"
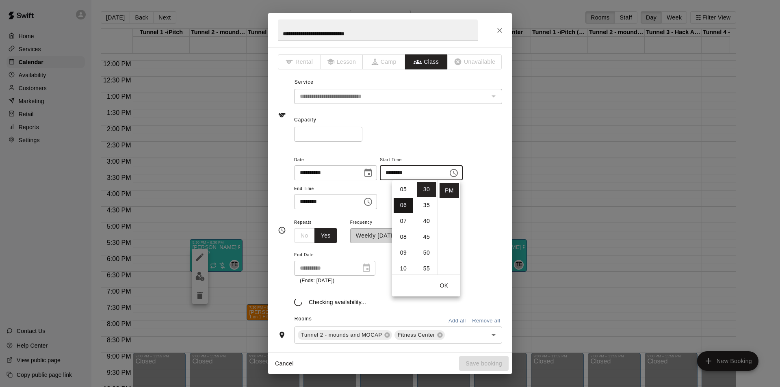
scroll to position [95, 0]
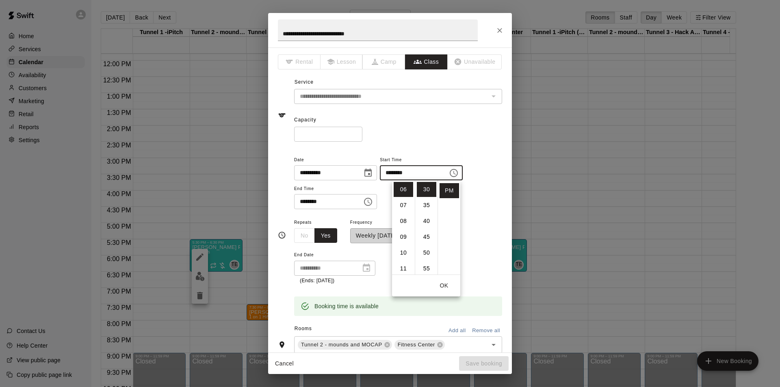
click at [373, 201] on icon "Choose time, selected time is 6:30 PM" at bounding box center [368, 202] width 10 height 10
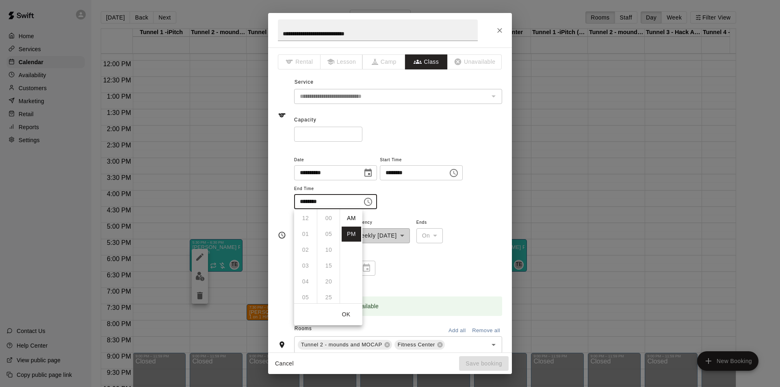
scroll to position [15, 0]
click at [299, 234] on li "07" at bounding box center [306, 234] width 20 height 15
type input "********"
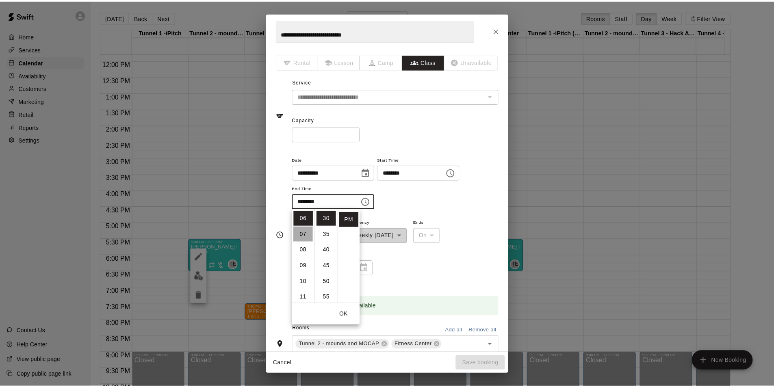
scroll to position [111, 0]
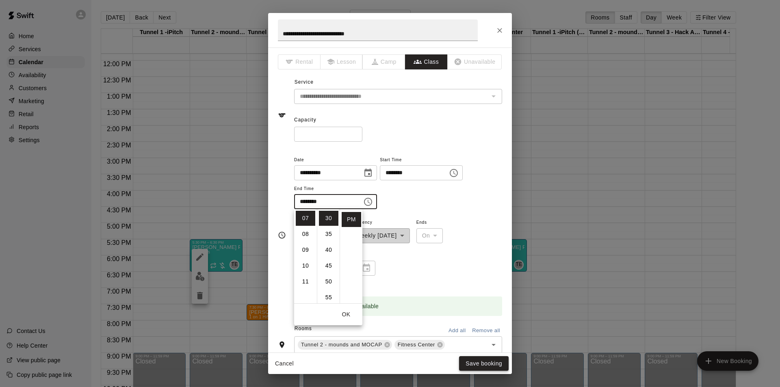
click at [477, 366] on button "Save booking" at bounding box center [484, 363] width 50 height 15
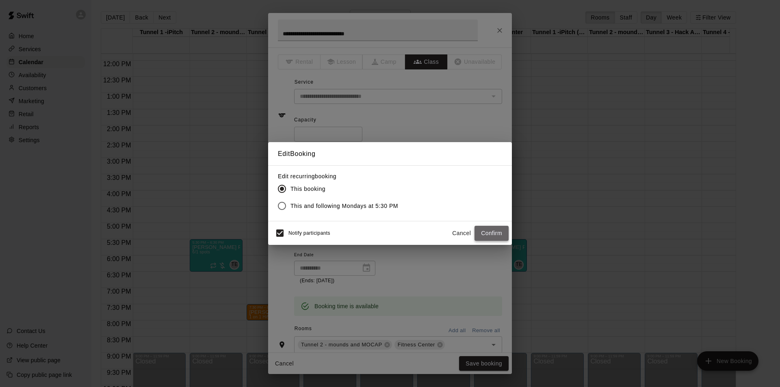
click at [498, 233] on button "Confirm" at bounding box center [492, 233] width 34 height 15
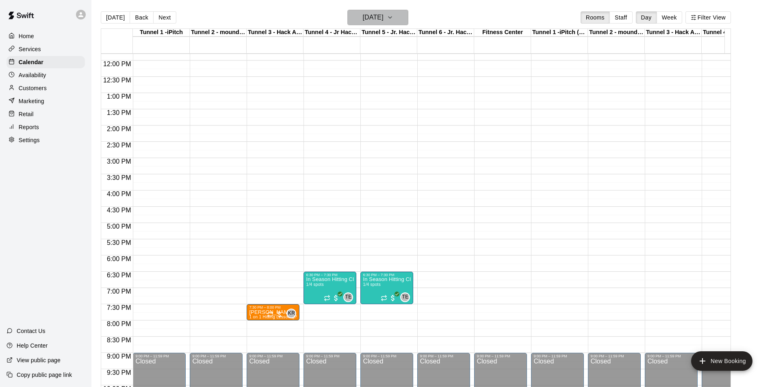
click at [397, 11] on button "[DATE]" at bounding box center [377, 17] width 61 height 15
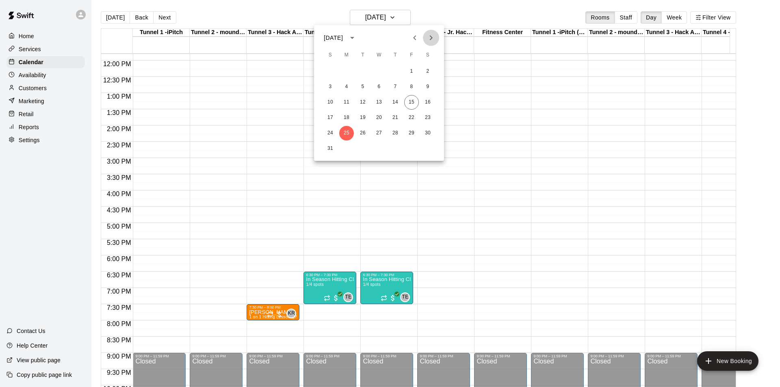
click at [434, 33] on icon "Next month" at bounding box center [431, 38] width 10 height 10
click at [347, 71] on button "1" at bounding box center [346, 71] width 15 height 15
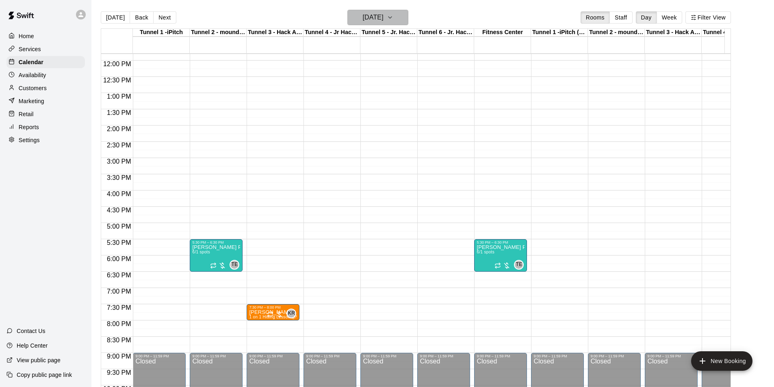
click at [384, 18] on h6 "[DATE]" at bounding box center [373, 17] width 21 height 11
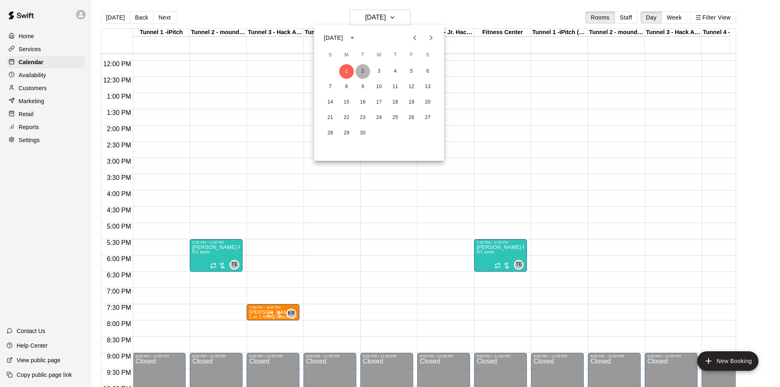
click at [367, 71] on button "2" at bounding box center [363, 71] width 15 height 15
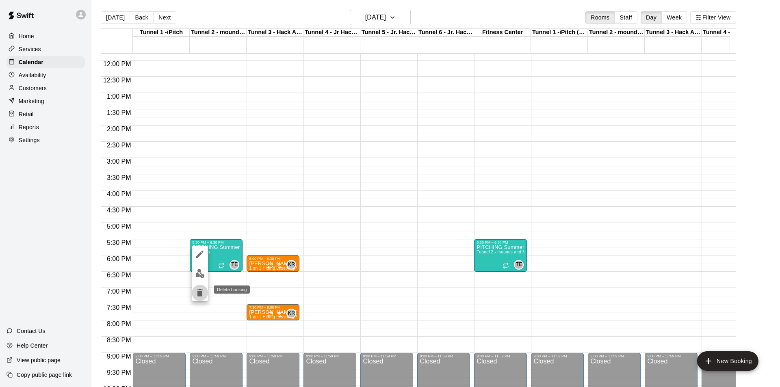
click at [195, 292] on icon "delete" at bounding box center [200, 293] width 10 height 10
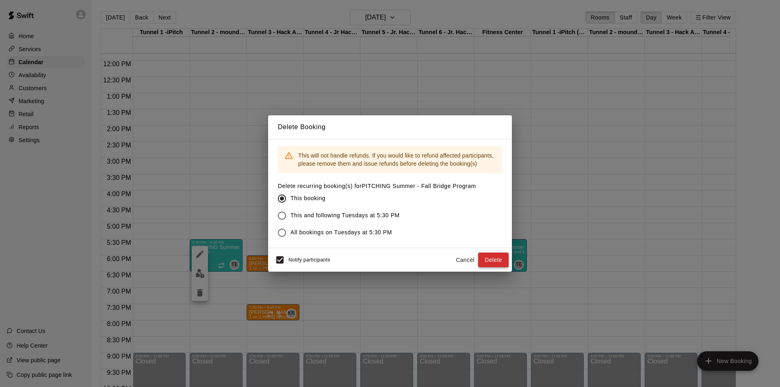
click at [499, 258] on button "Delete" at bounding box center [493, 260] width 30 height 15
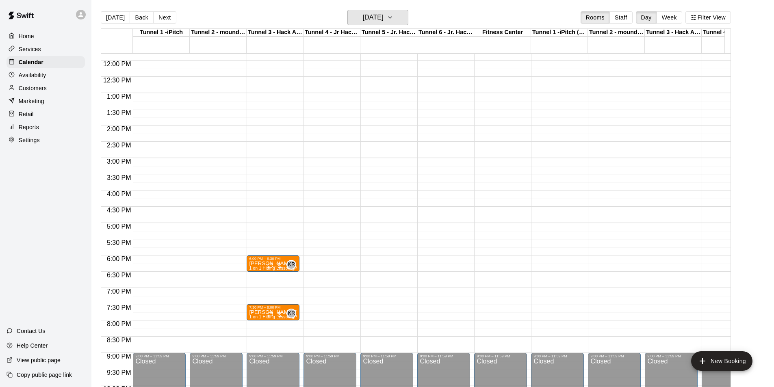
click at [393, 16] on icon "button" at bounding box center [390, 18] width 7 height 10
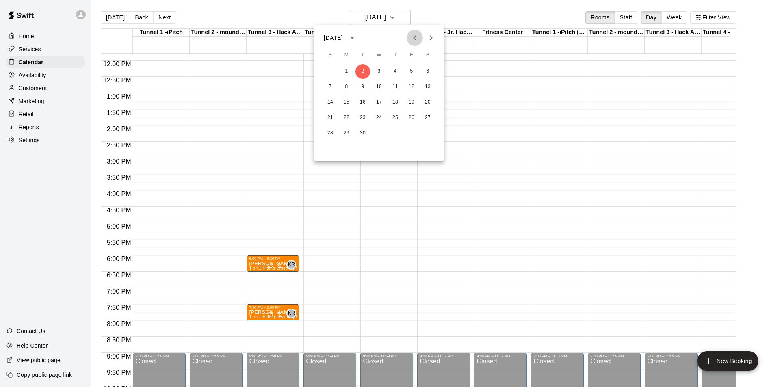
click at [416, 37] on icon "Previous month" at bounding box center [415, 38] width 10 height 10
click at [427, 39] on icon "Next month" at bounding box center [431, 38] width 10 height 10
click at [345, 70] on button "1" at bounding box center [346, 71] width 15 height 15
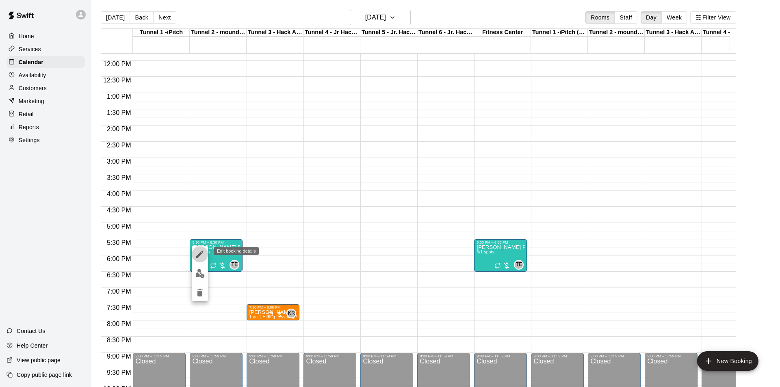
click at [200, 253] on icon "edit" at bounding box center [200, 255] width 10 height 10
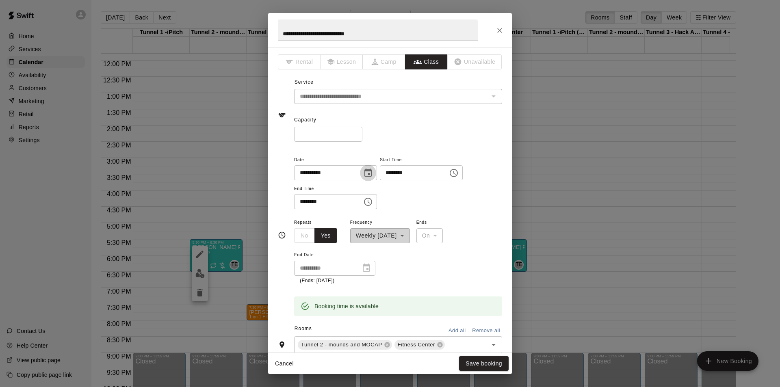
click at [372, 169] on icon "Choose date, selected date is Sep 1, 2025" at bounding box center [368, 173] width 7 height 8
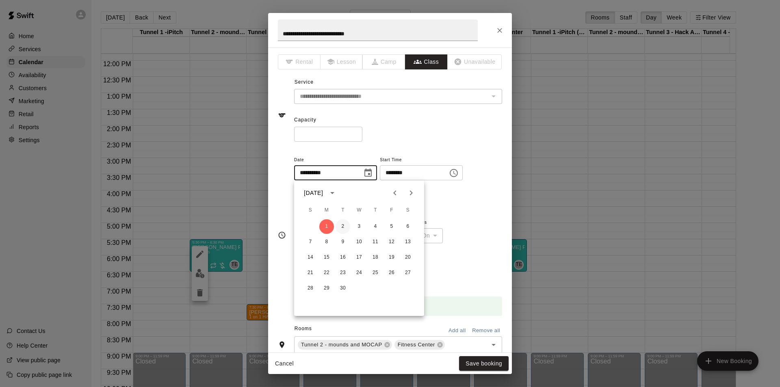
click at [338, 227] on button "2" at bounding box center [343, 226] width 15 height 15
type input "**********"
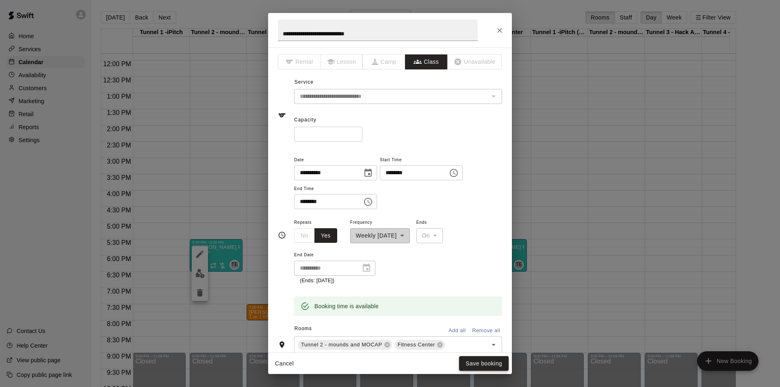
click at [488, 360] on button "Save booking" at bounding box center [484, 363] width 50 height 15
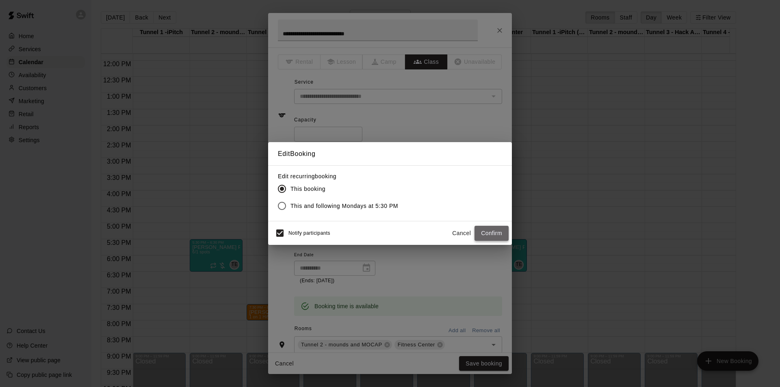
click at [487, 233] on button "Confirm" at bounding box center [492, 233] width 34 height 15
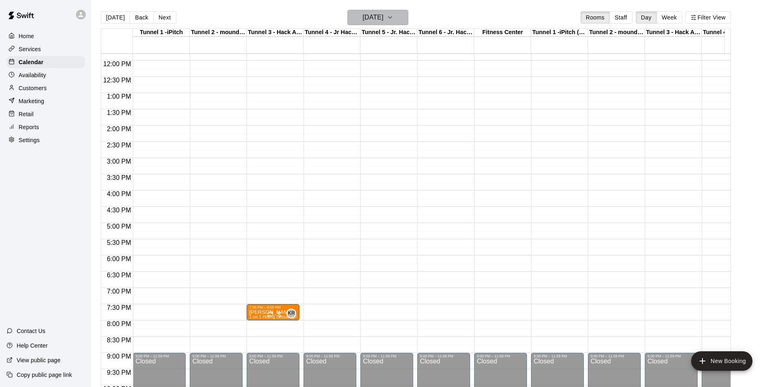
click at [393, 20] on icon "button" at bounding box center [390, 18] width 7 height 10
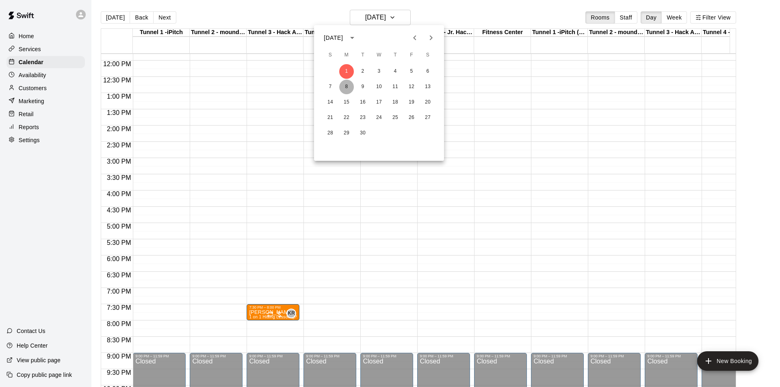
click at [347, 87] on button "8" at bounding box center [346, 87] width 15 height 15
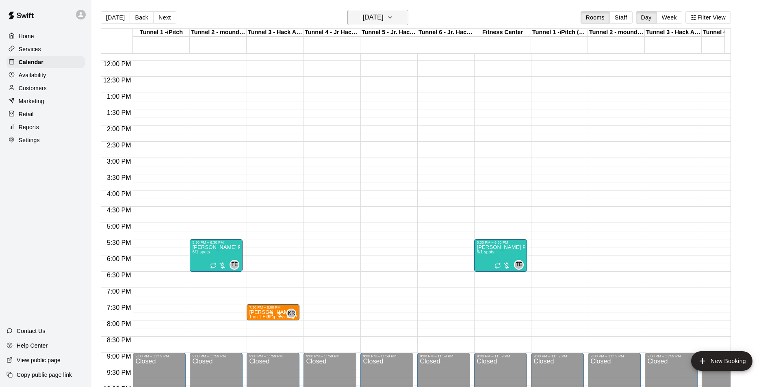
click at [378, 18] on h6 "[DATE]" at bounding box center [373, 17] width 21 height 11
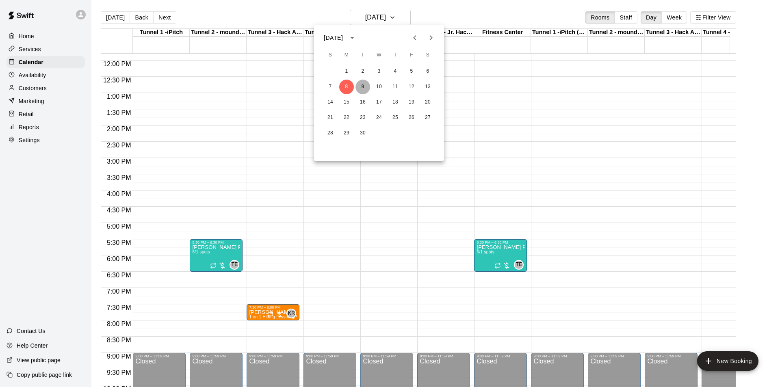
click at [366, 84] on button "9" at bounding box center [363, 87] width 15 height 15
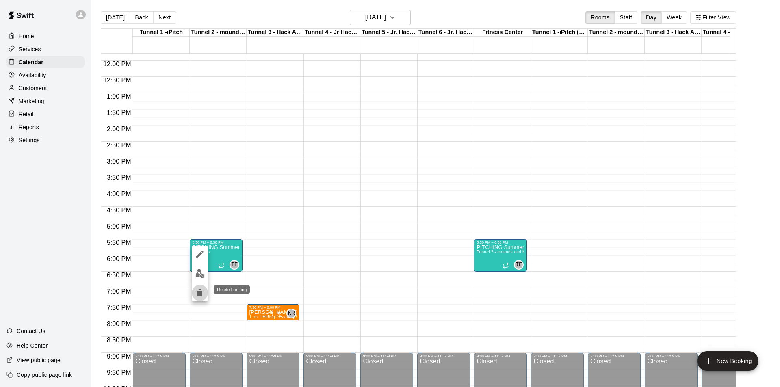
click at [201, 295] on icon "delete" at bounding box center [200, 292] width 6 height 7
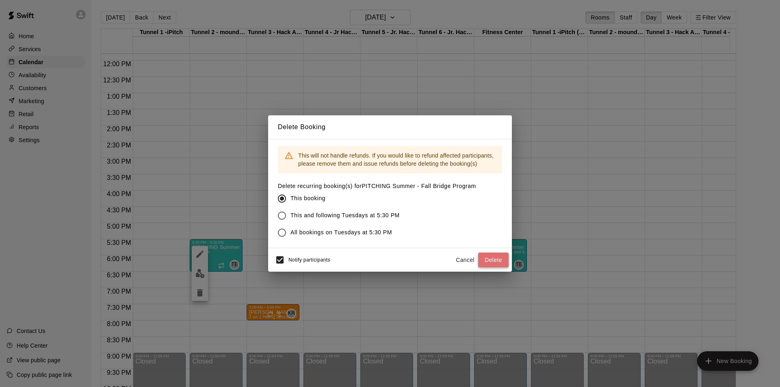
click at [484, 260] on button "Delete" at bounding box center [493, 260] width 30 height 15
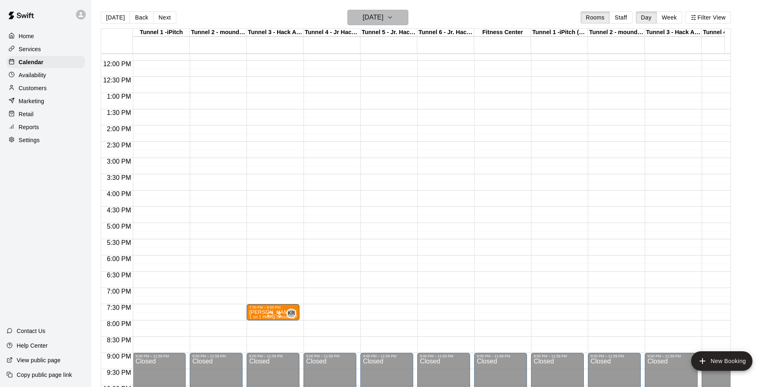
click at [393, 20] on icon "button" at bounding box center [390, 18] width 7 height 10
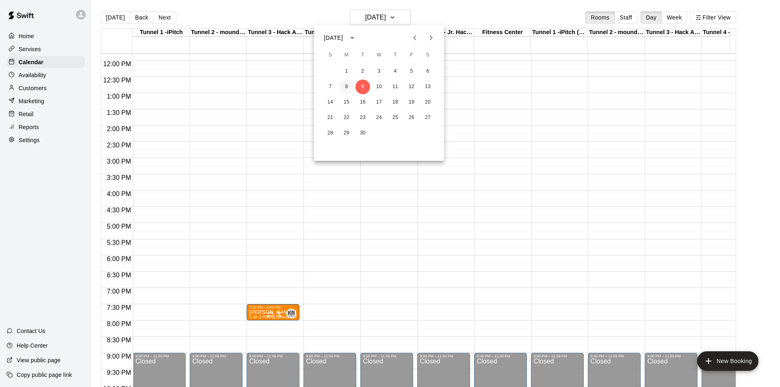
click at [345, 89] on button "8" at bounding box center [346, 87] width 15 height 15
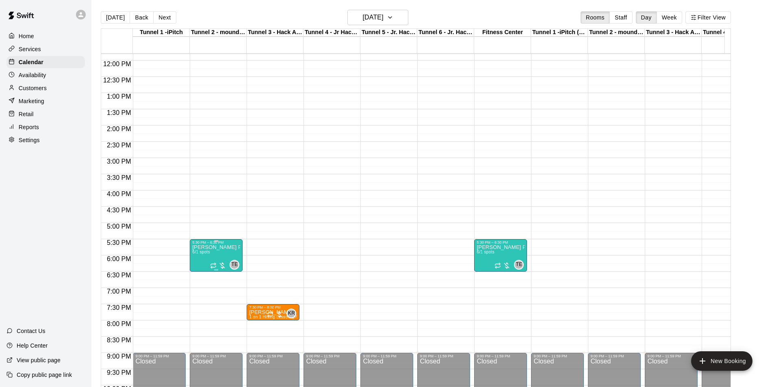
click at [208, 248] on p "[PERSON_NAME] Private Pitching Group" at bounding box center [216, 248] width 48 height 0
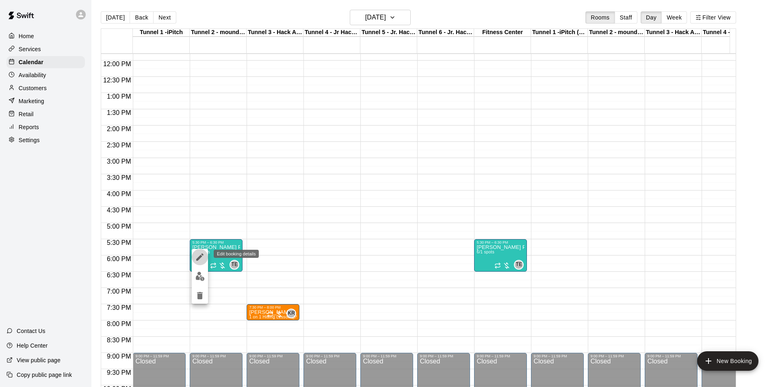
click at [205, 252] on button "edit" at bounding box center [200, 257] width 16 height 16
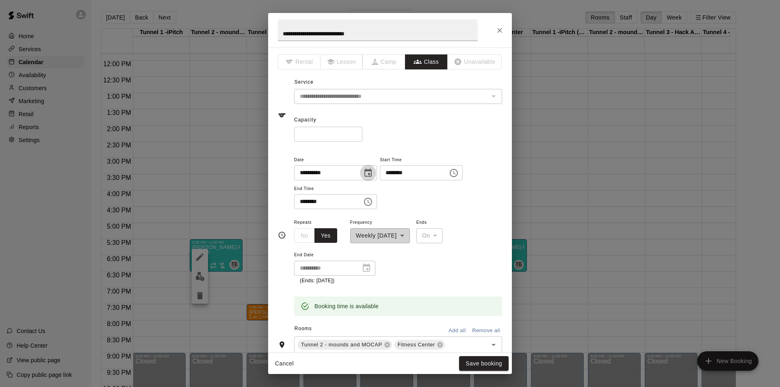
click at [372, 174] on icon "Choose date, selected date is Sep 8, 2025" at bounding box center [368, 173] width 7 height 8
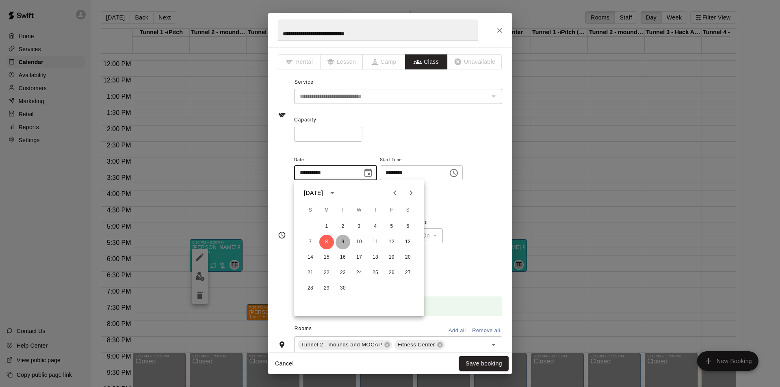
click at [341, 244] on button "9" at bounding box center [343, 242] width 15 height 15
type input "**********"
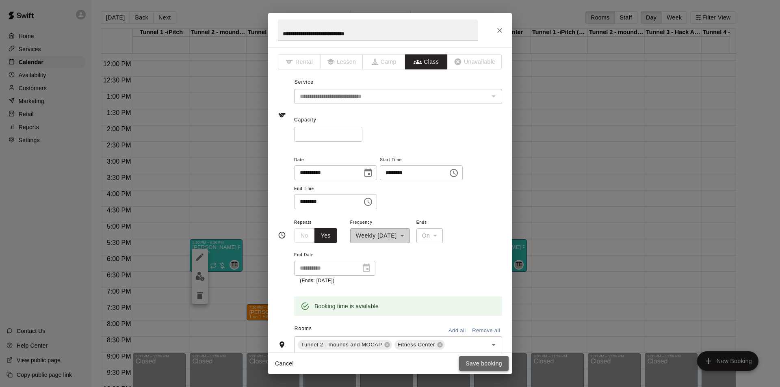
click at [500, 365] on button "Save booking" at bounding box center [484, 363] width 50 height 15
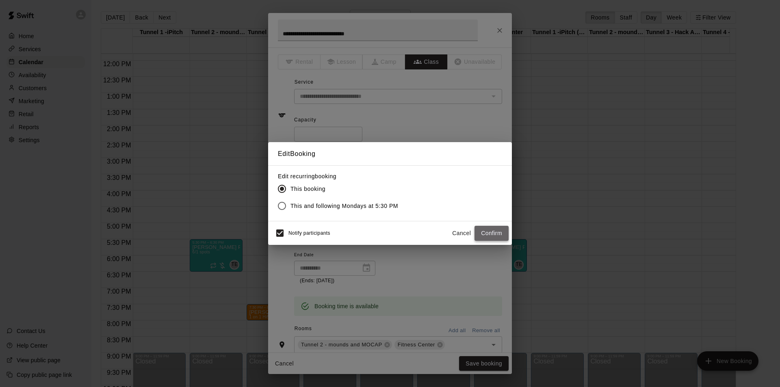
click at [488, 229] on button "Confirm" at bounding box center [492, 233] width 34 height 15
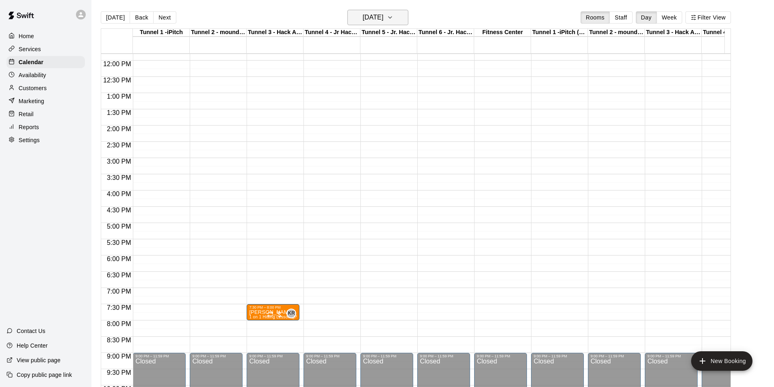
click at [393, 18] on icon "button" at bounding box center [390, 18] width 7 height 10
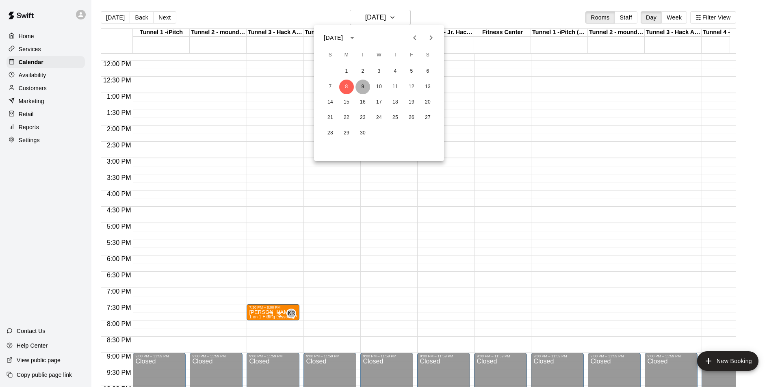
click at [367, 85] on button "9" at bounding box center [363, 87] width 15 height 15
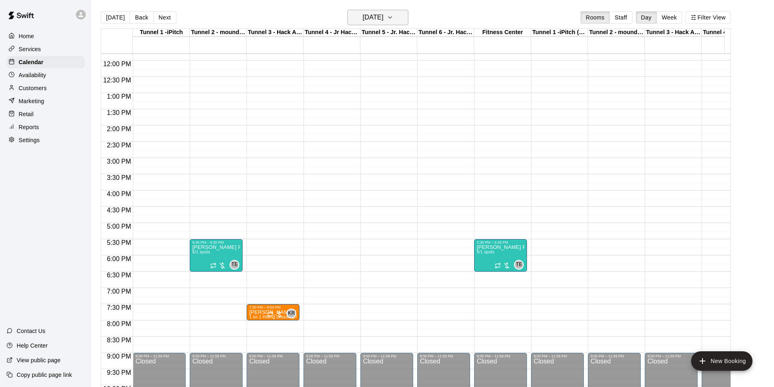
click at [393, 20] on icon "button" at bounding box center [390, 18] width 7 height 10
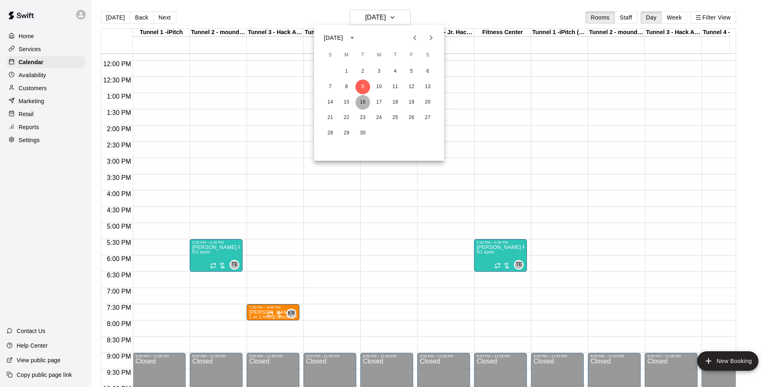
click at [365, 100] on button "16" at bounding box center [363, 102] width 15 height 15
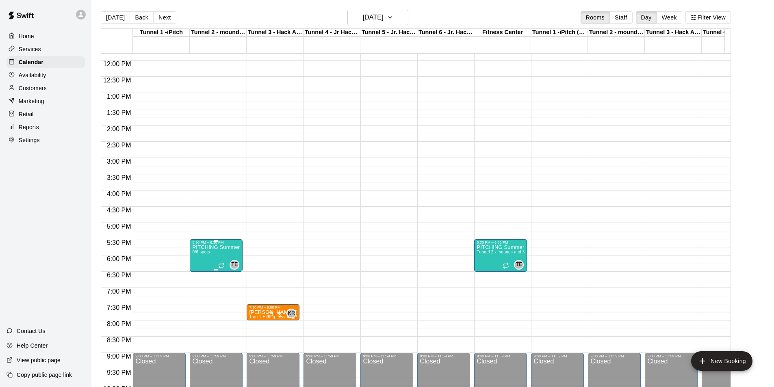
click at [213, 248] on p "PITCHING Summer - Fall Bridge Program" at bounding box center [216, 248] width 48 height 0
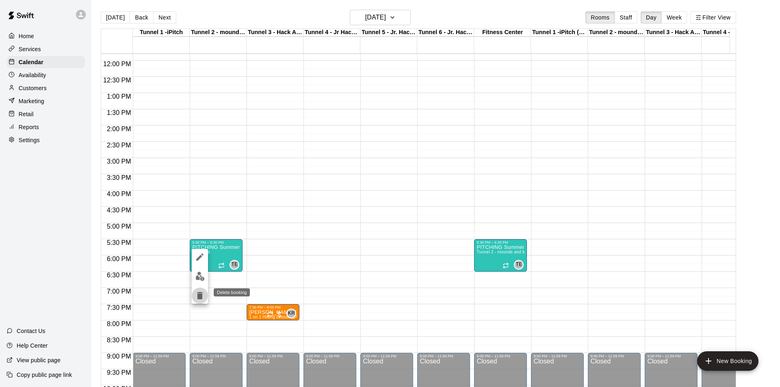
click at [202, 297] on icon "delete" at bounding box center [200, 295] width 6 height 7
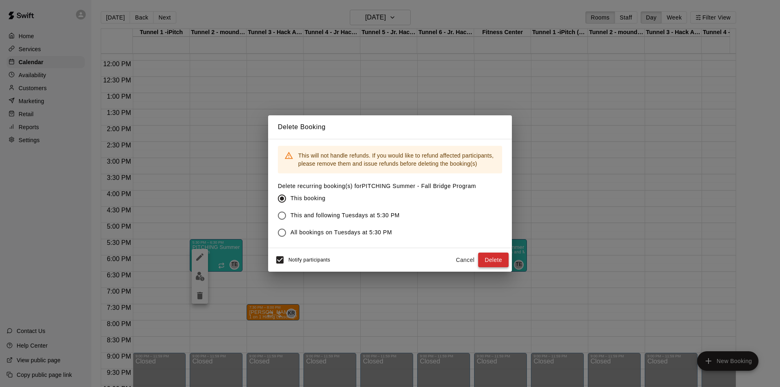
click at [494, 256] on button "Delete" at bounding box center [493, 260] width 30 height 15
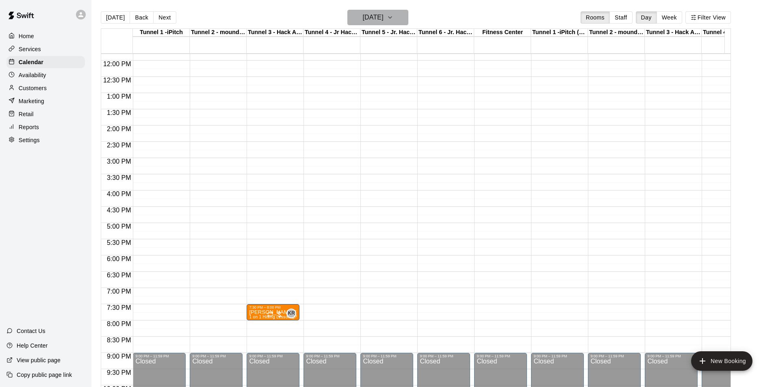
click at [401, 16] on button "[DATE]" at bounding box center [377, 17] width 61 height 15
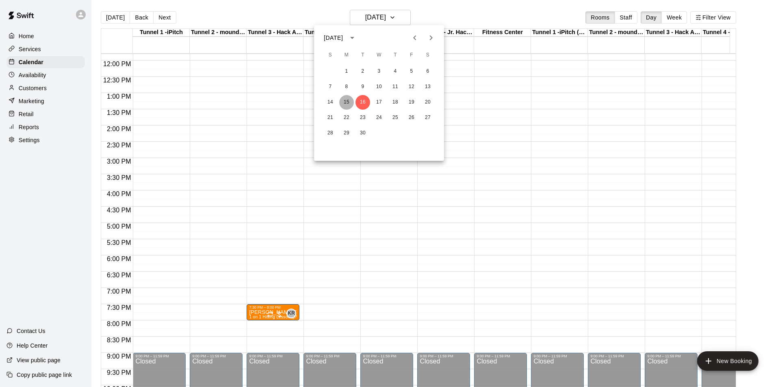
click at [345, 103] on button "15" at bounding box center [346, 102] width 15 height 15
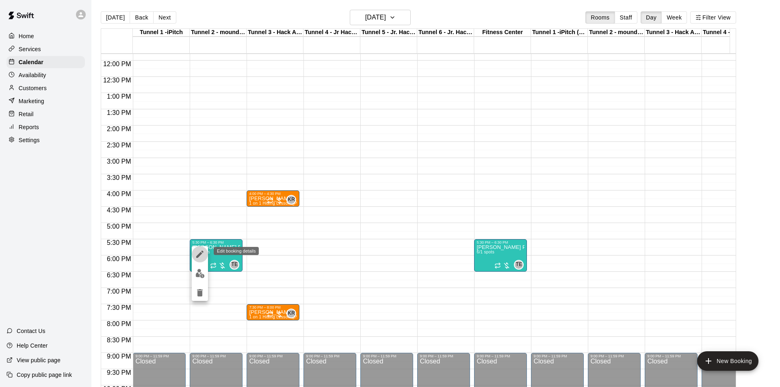
click at [204, 256] on icon "edit" at bounding box center [200, 255] width 10 height 10
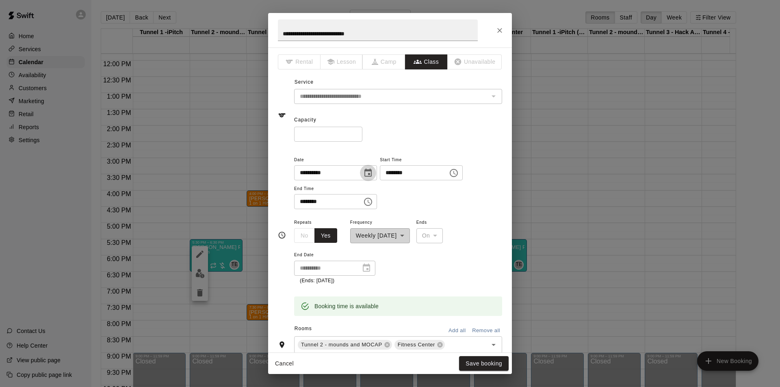
click at [373, 173] on button "Choose date, selected date is Sep 15, 2025" at bounding box center [368, 173] width 16 height 16
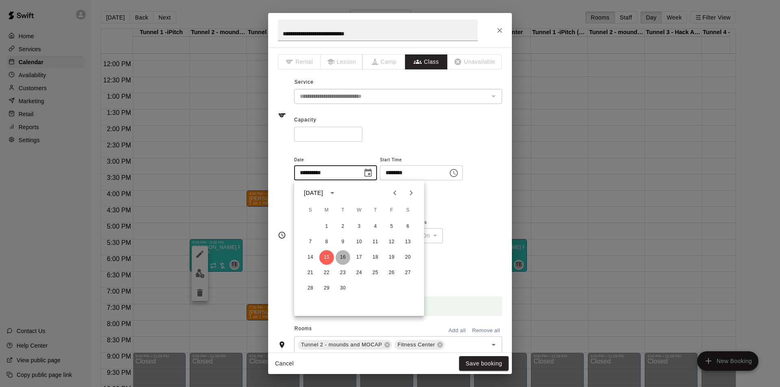
click at [341, 257] on button "16" at bounding box center [343, 257] width 15 height 15
type input "**********"
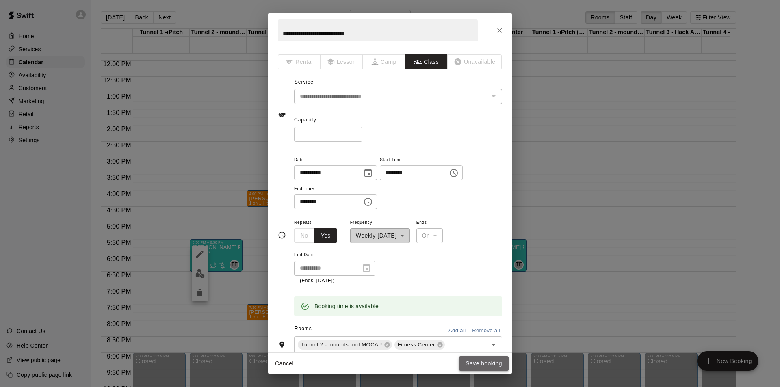
click at [493, 364] on button "Save booking" at bounding box center [484, 363] width 50 height 15
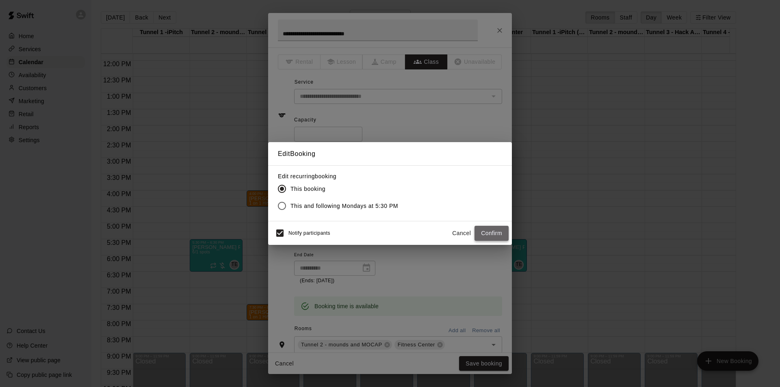
click at [493, 231] on button "Confirm" at bounding box center [492, 233] width 34 height 15
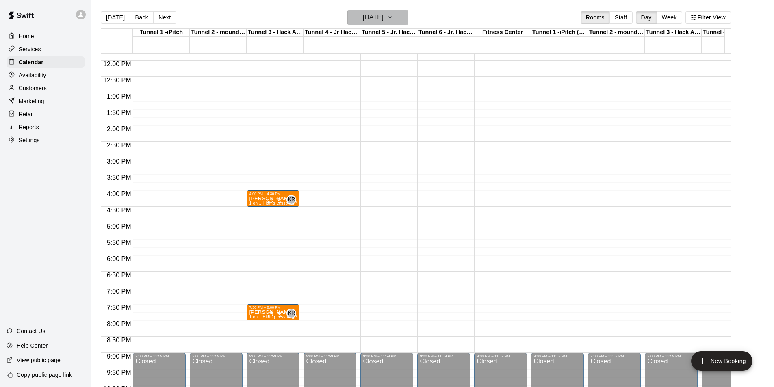
click at [384, 20] on h6 "[DATE]" at bounding box center [373, 17] width 21 height 11
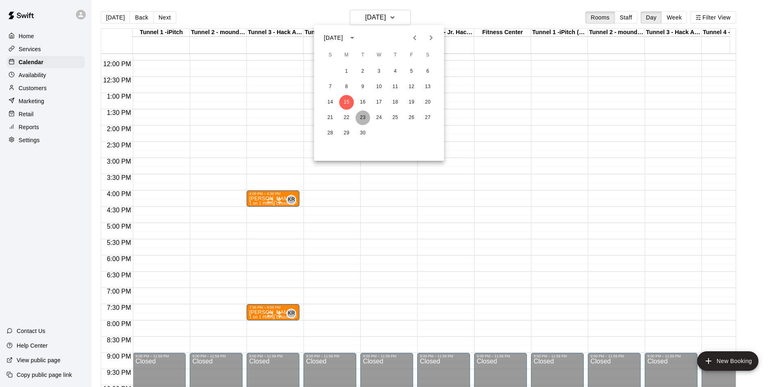
click at [363, 118] on button "23" at bounding box center [363, 118] width 15 height 15
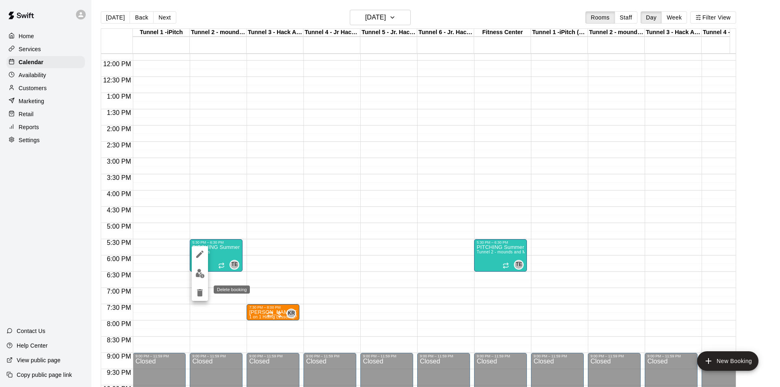
click at [201, 298] on button "delete" at bounding box center [200, 293] width 16 height 16
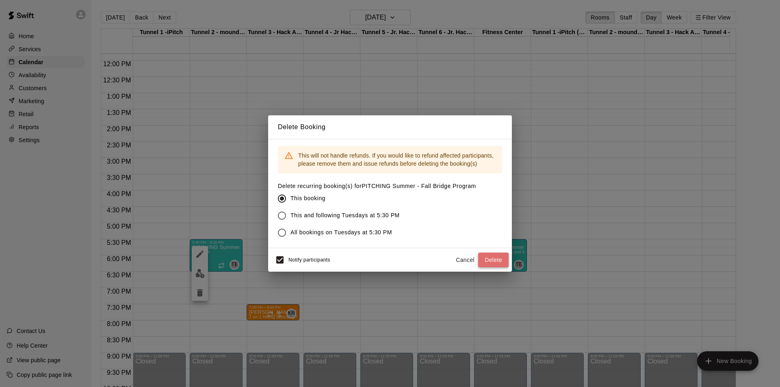
click at [500, 259] on button "Delete" at bounding box center [493, 260] width 30 height 15
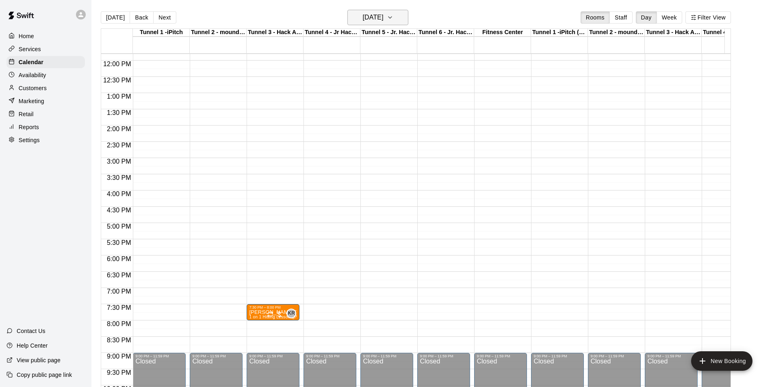
click at [393, 19] on icon "button" at bounding box center [390, 18] width 7 height 10
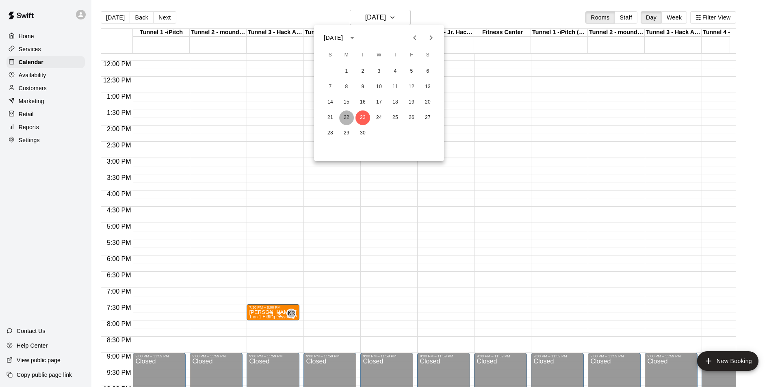
click at [346, 117] on button "22" at bounding box center [346, 118] width 15 height 15
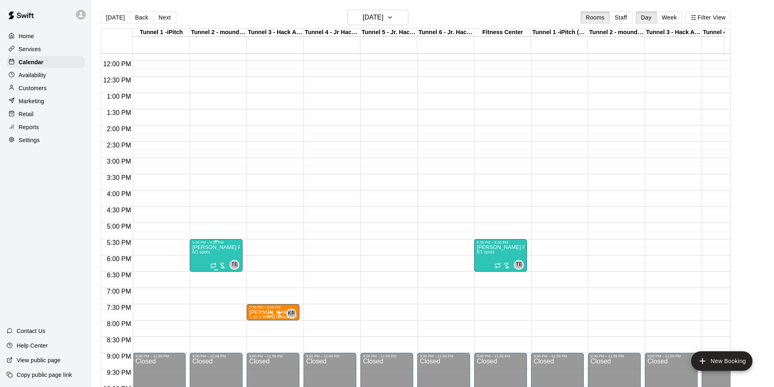
click at [210, 245] on div "5:30 PM – 6:30 PM" at bounding box center [216, 243] width 48 height 4
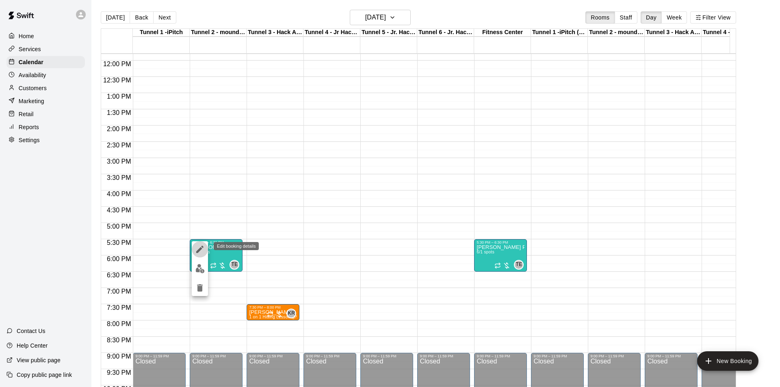
click at [198, 248] on icon "edit" at bounding box center [200, 250] width 10 height 10
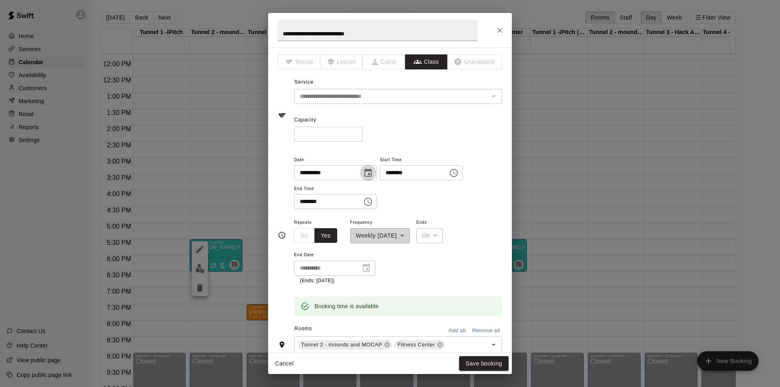
click at [373, 172] on icon "Choose date, selected date is Sep 22, 2025" at bounding box center [368, 173] width 10 height 10
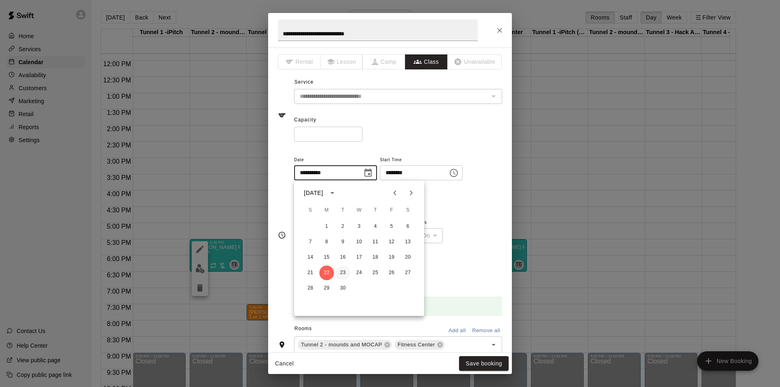
click at [341, 272] on button "23" at bounding box center [343, 273] width 15 height 15
type input "**********"
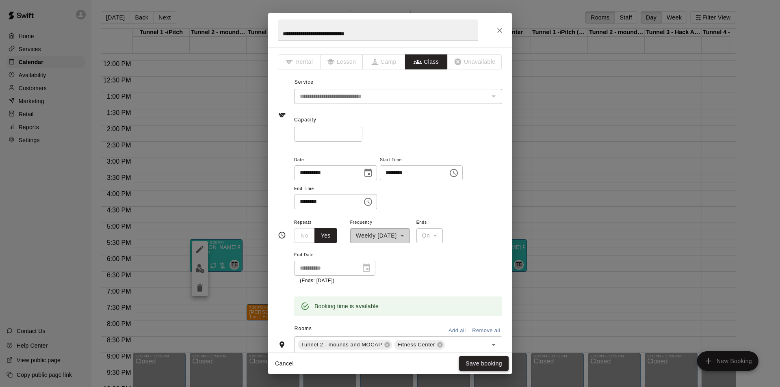
click at [486, 362] on button "Save booking" at bounding box center [484, 363] width 50 height 15
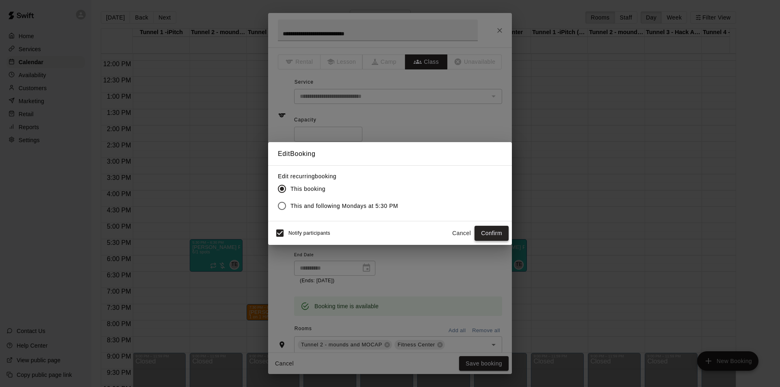
click at [495, 234] on button "Confirm" at bounding box center [492, 233] width 34 height 15
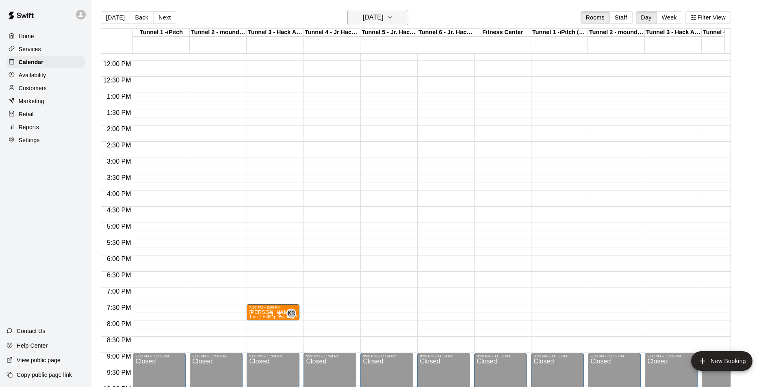
click at [378, 19] on h6 "[DATE]" at bounding box center [373, 17] width 21 height 11
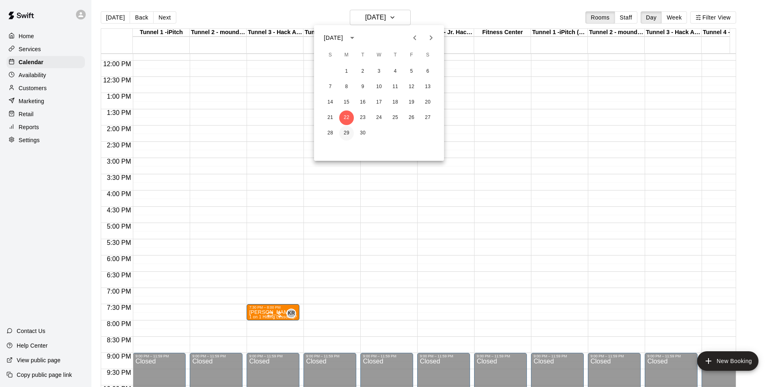
click at [346, 132] on button "29" at bounding box center [346, 133] width 15 height 15
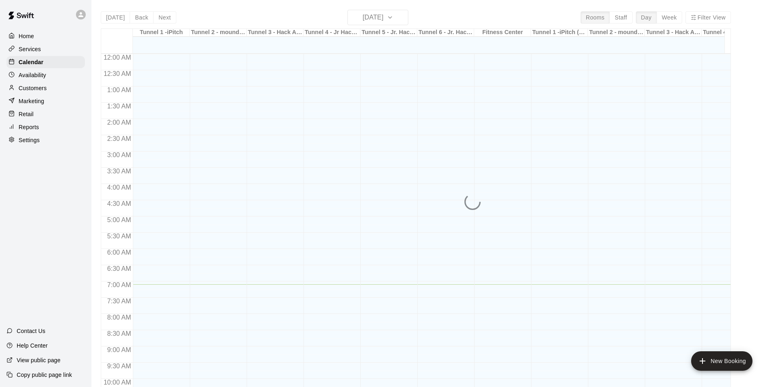
scroll to position [230, 0]
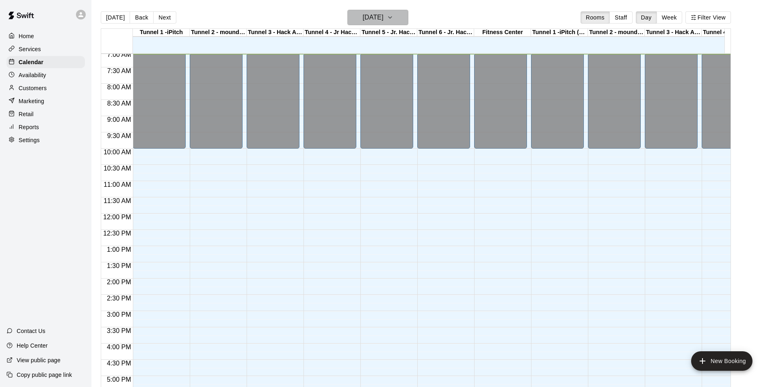
click at [393, 17] on icon "button" at bounding box center [390, 18] width 7 height 10
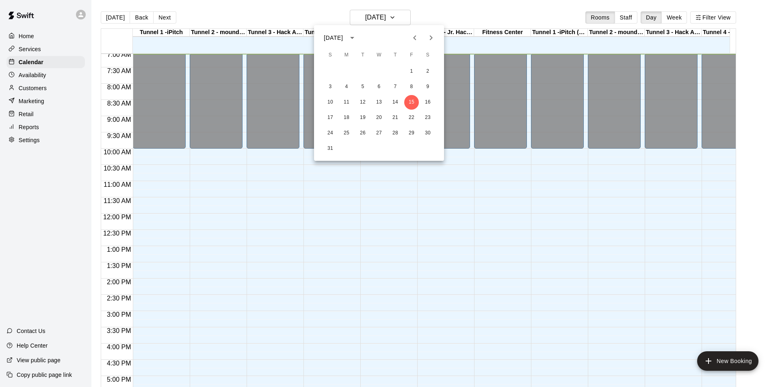
click at [429, 37] on icon "Next month" at bounding box center [431, 38] width 10 height 10
click at [350, 133] on button "29" at bounding box center [346, 133] width 15 height 15
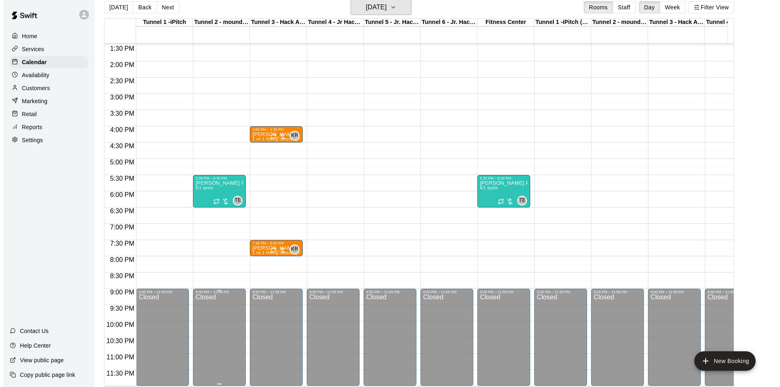
scroll to position [13, 0]
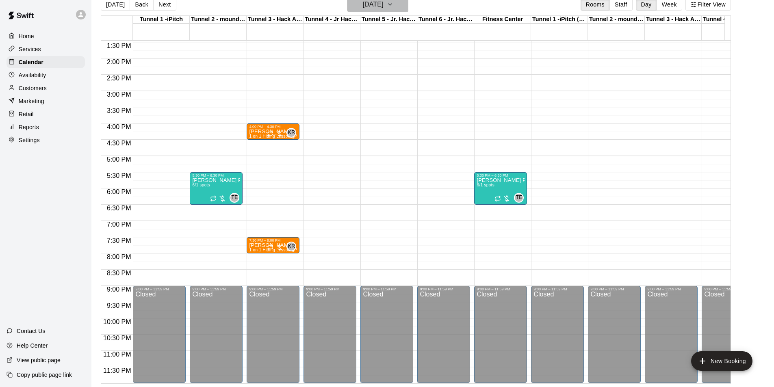
click at [363, 7] on h6 "[DATE]" at bounding box center [373, 4] width 21 height 11
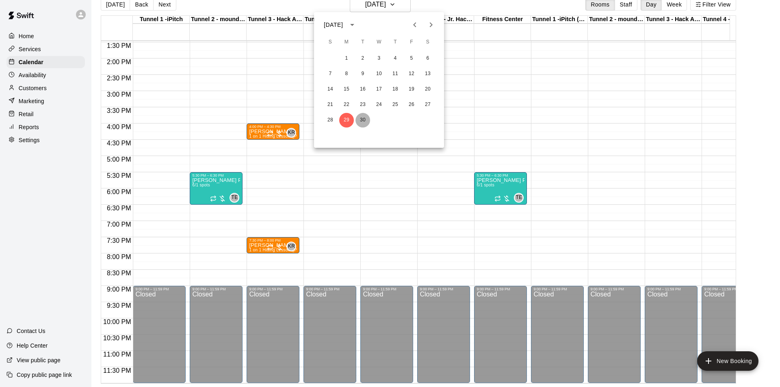
click at [360, 116] on button "30" at bounding box center [363, 120] width 15 height 15
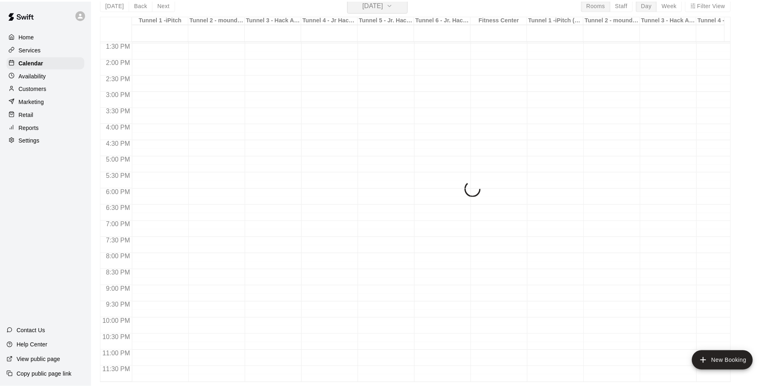
scroll to position [10, 0]
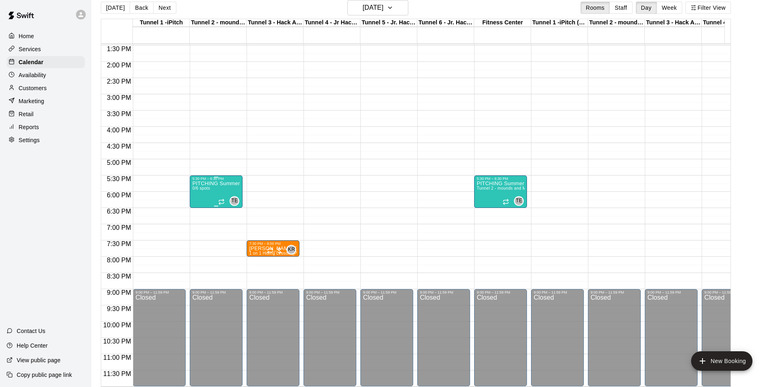
click at [215, 184] on p "PITCHING Summer - Fall Bridge Program" at bounding box center [216, 184] width 48 height 0
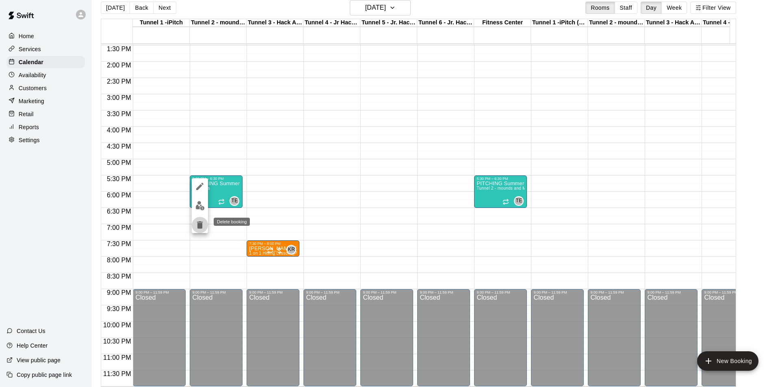
click at [200, 223] on icon "delete" at bounding box center [200, 224] width 6 height 7
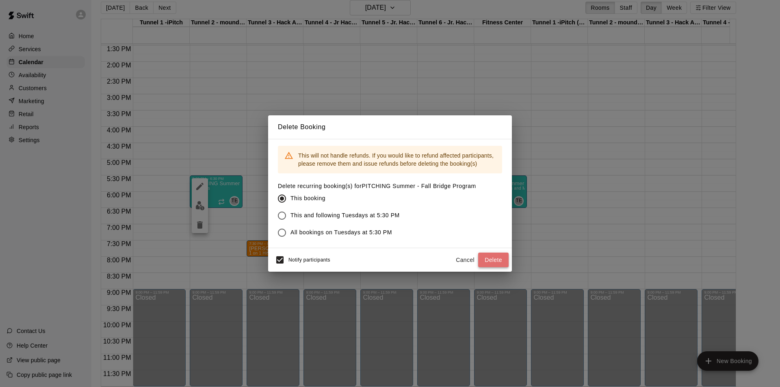
click at [501, 264] on button "Delete" at bounding box center [493, 260] width 30 height 15
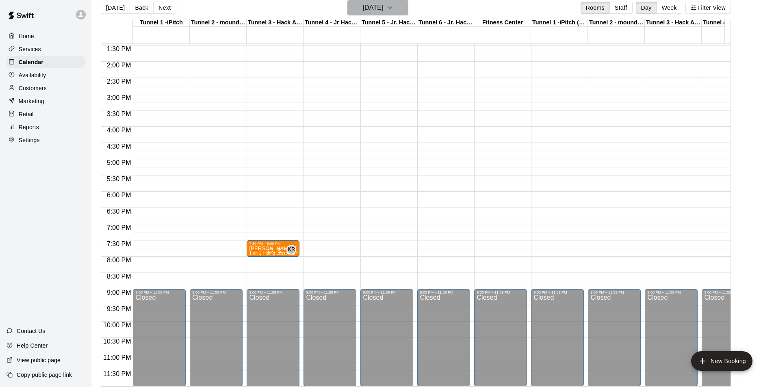
click at [383, 10] on h6 "Tuesday Sep 30" at bounding box center [373, 7] width 21 height 11
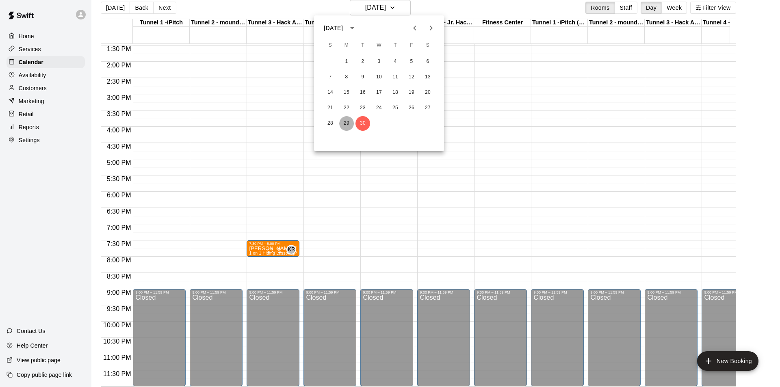
click at [345, 127] on button "29" at bounding box center [346, 123] width 15 height 15
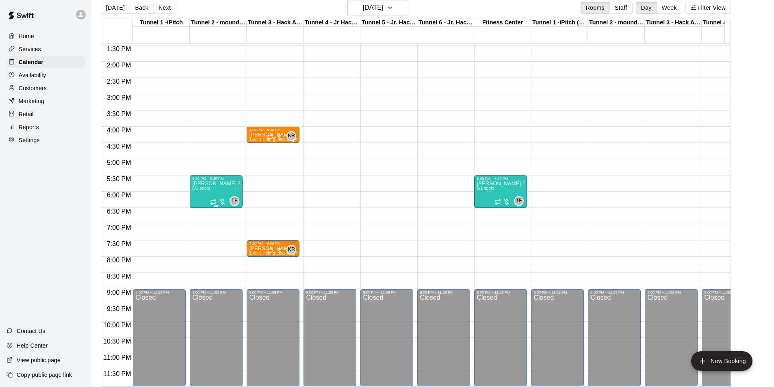
click at [217, 187] on div "[PERSON_NAME] Private Pitching Group 6/1 spots" at bounding box center [216, 374] width 48 height 387
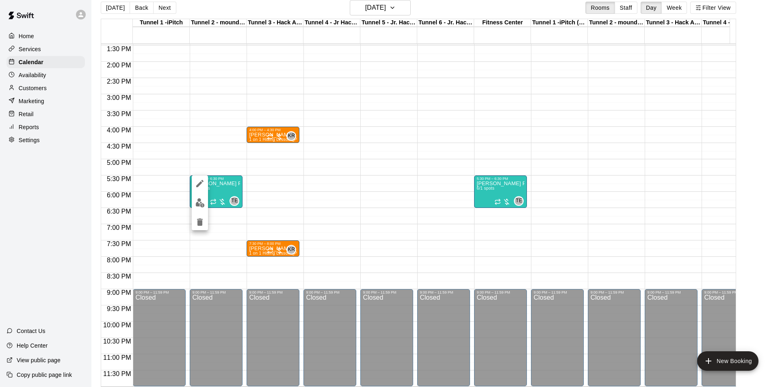
click at [198, 182] on icon "edit" at bounding box center [200, 184] width 10 height 10
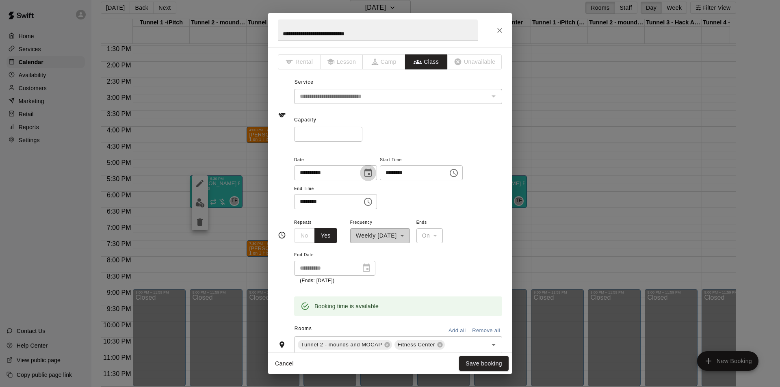
click at [373, 172] on icon "Choose date, selected date is Sep 29, 2025" at bounding box center [368, 173] width 10 height 10
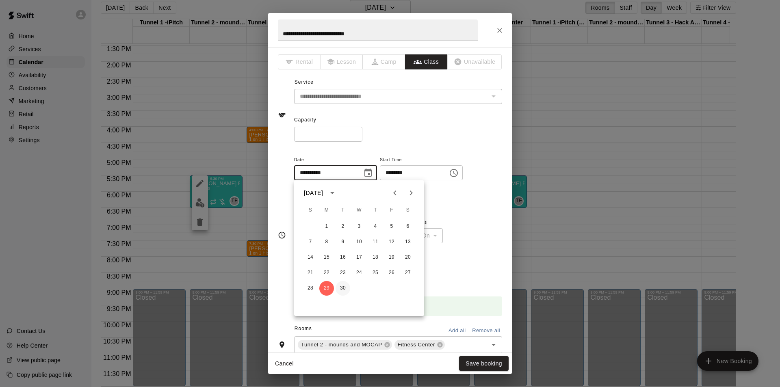
click at [338, 289] on button "30" at bounding box center [343, 288] width 15 height 15
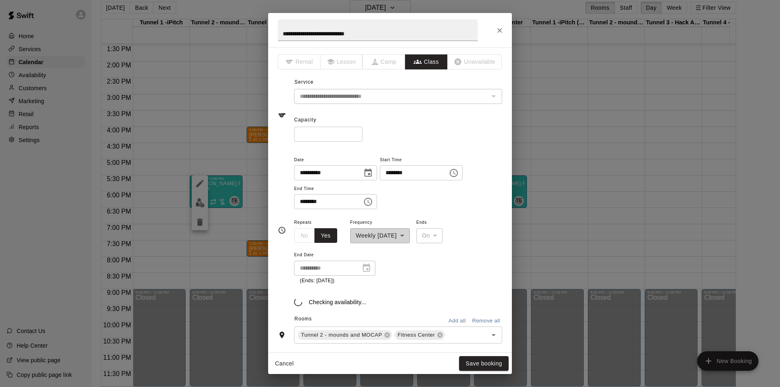
type input "**********"
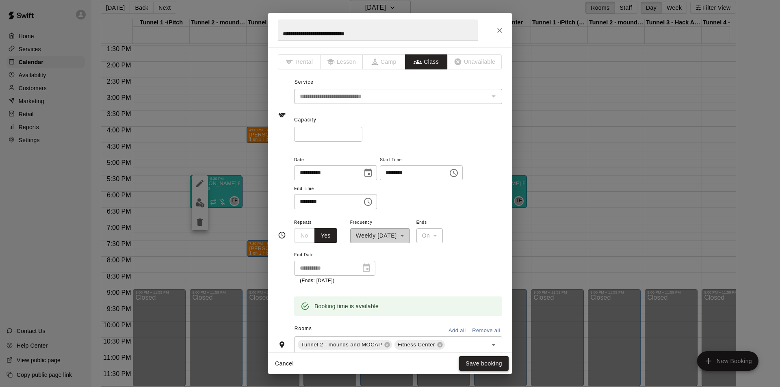
click at [475, 361] on button "Save booking" at bounding box center [484, 363] width 50 height 15
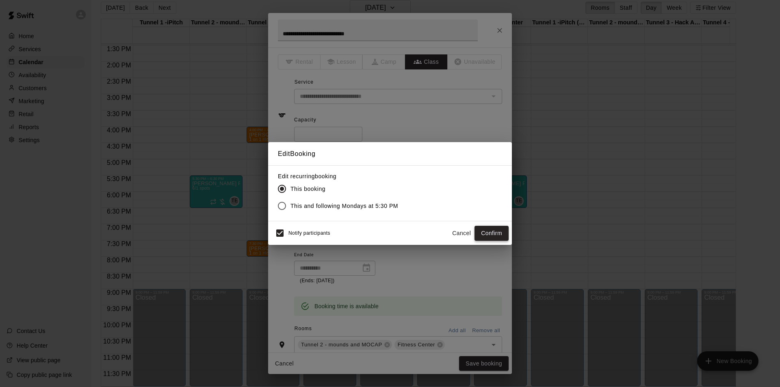
click at [501, 233] on button "Confirm" at bounding box center [492, 233] width 34 height 15
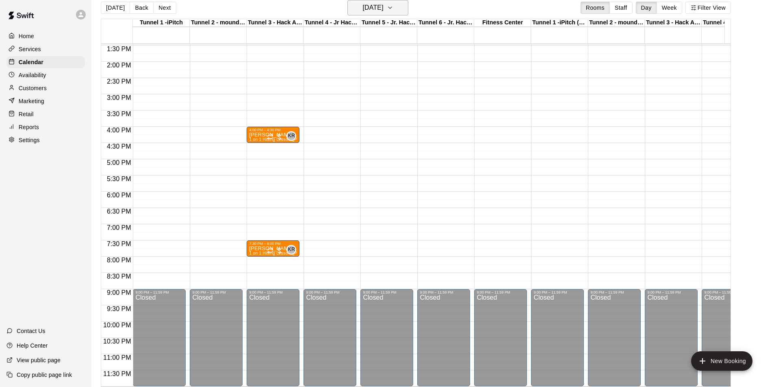
click at [376, 3] on h6 "[DATE]" at bounding box center [373, 7] width 21 height 11
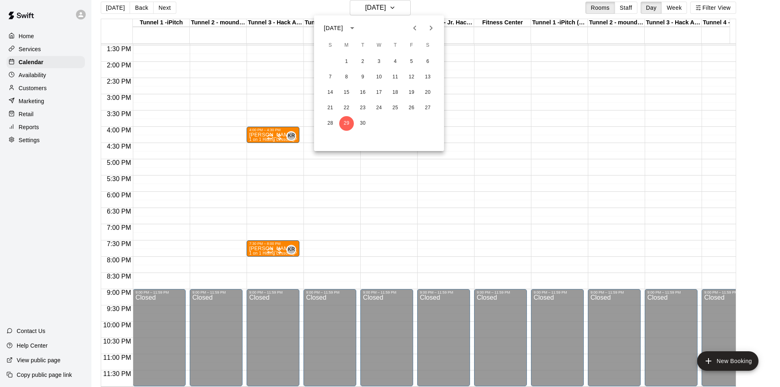
click at [22, 63] on div at bounding box center [390, 193] width 780 height 387
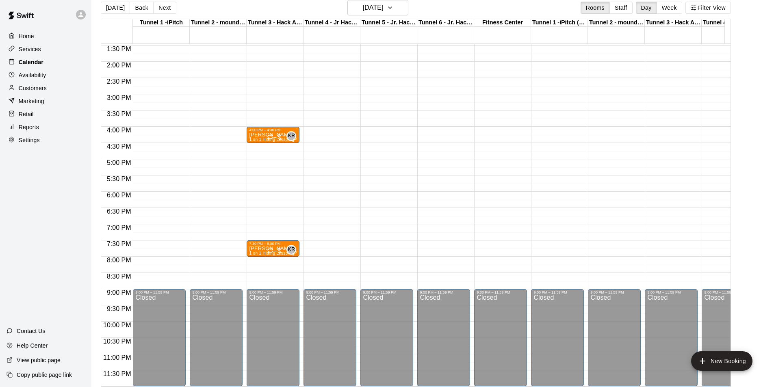
click at [24, 63] on p "Calendar" at bounding box center [31, 62] width 25 height 8
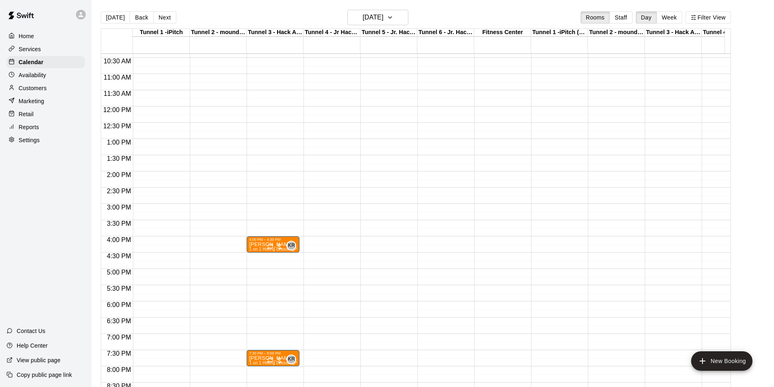
scroll to position [323, 0]
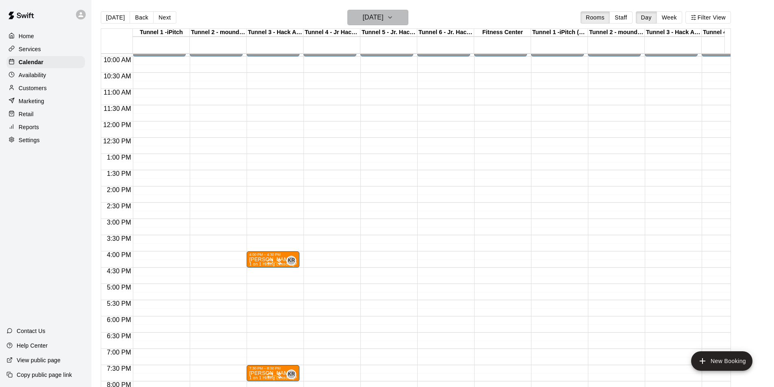
click at [368, 16] on h6 "[DATE]" at bounding box center [373, 17] width 21 height 11
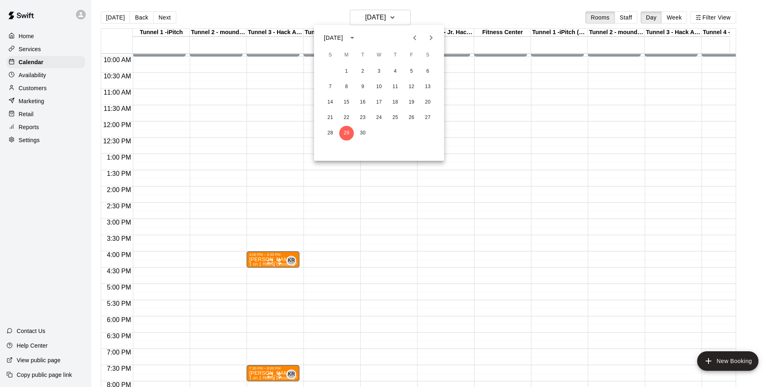
click at [35, 108] on div at bounding box center [390, 193] width 780 height 387
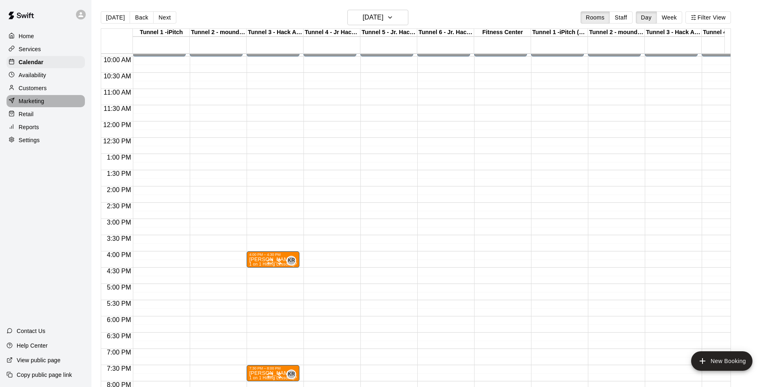
click at [32, 104] on p "Marketing" at bounding box center [32, 101] width 26 height 8
